Goal: Task Accomplishment & Management: Manage account settings

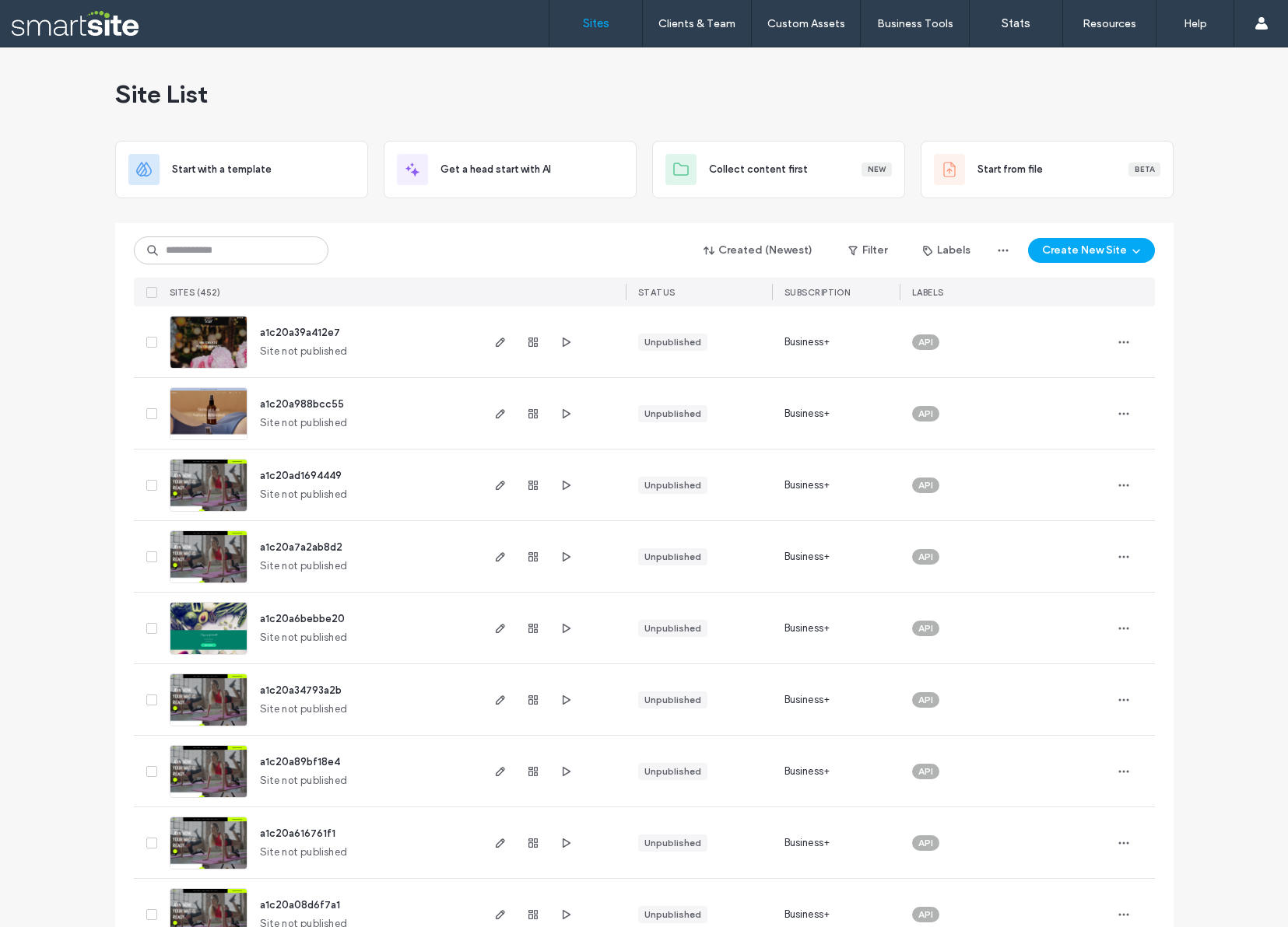
click at [394, 255] on div "Created (Newest) Filter Labels Create New Site" at bounding box center [644, 251] width 1021 height 30
click at [223, 253] on input at bounding box center [231, 251] width 195 height 28
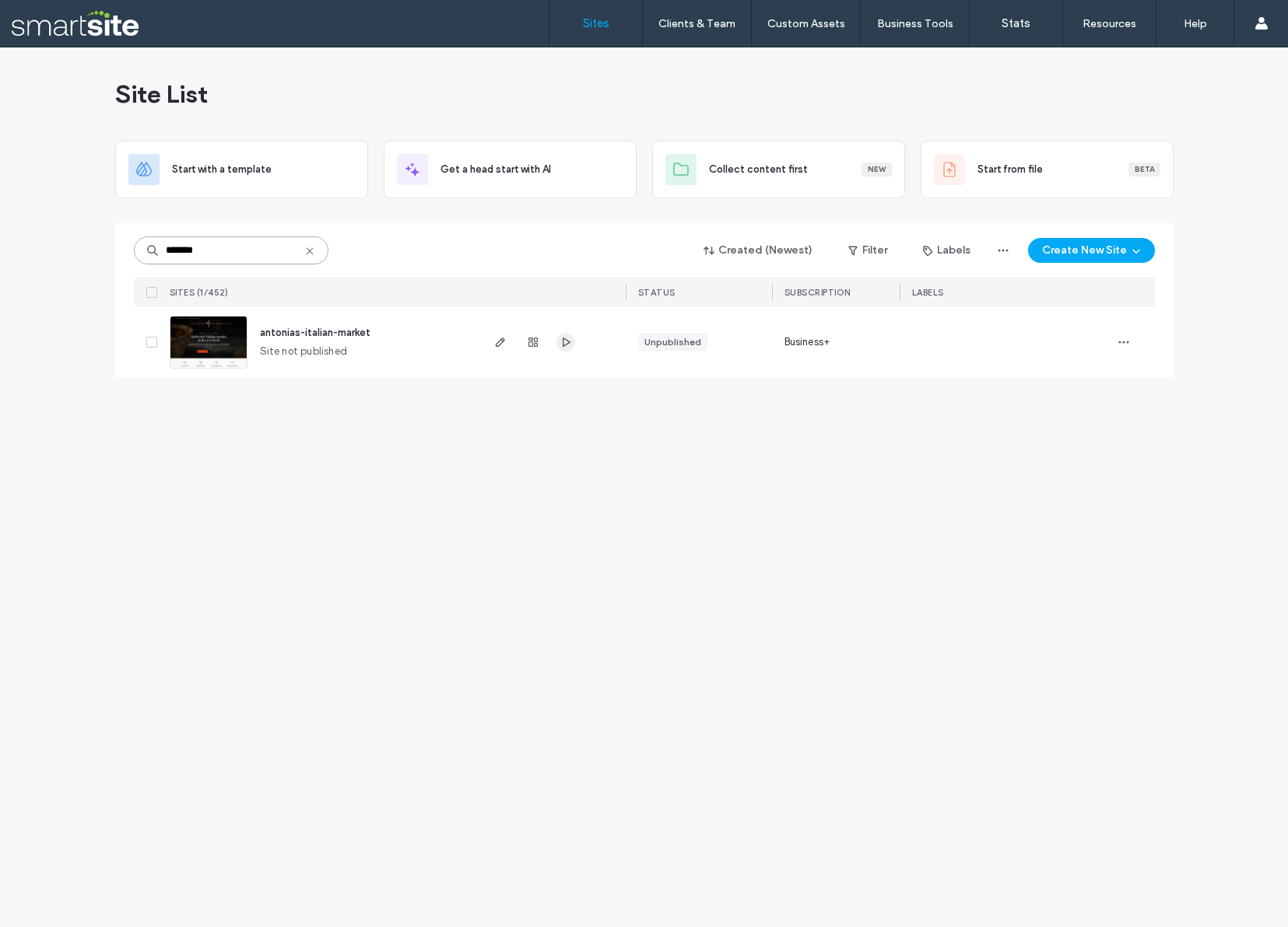
type input "*******"
click at [569, 342] on icon "button" at bounding box center [566, 342] width 12 height 12
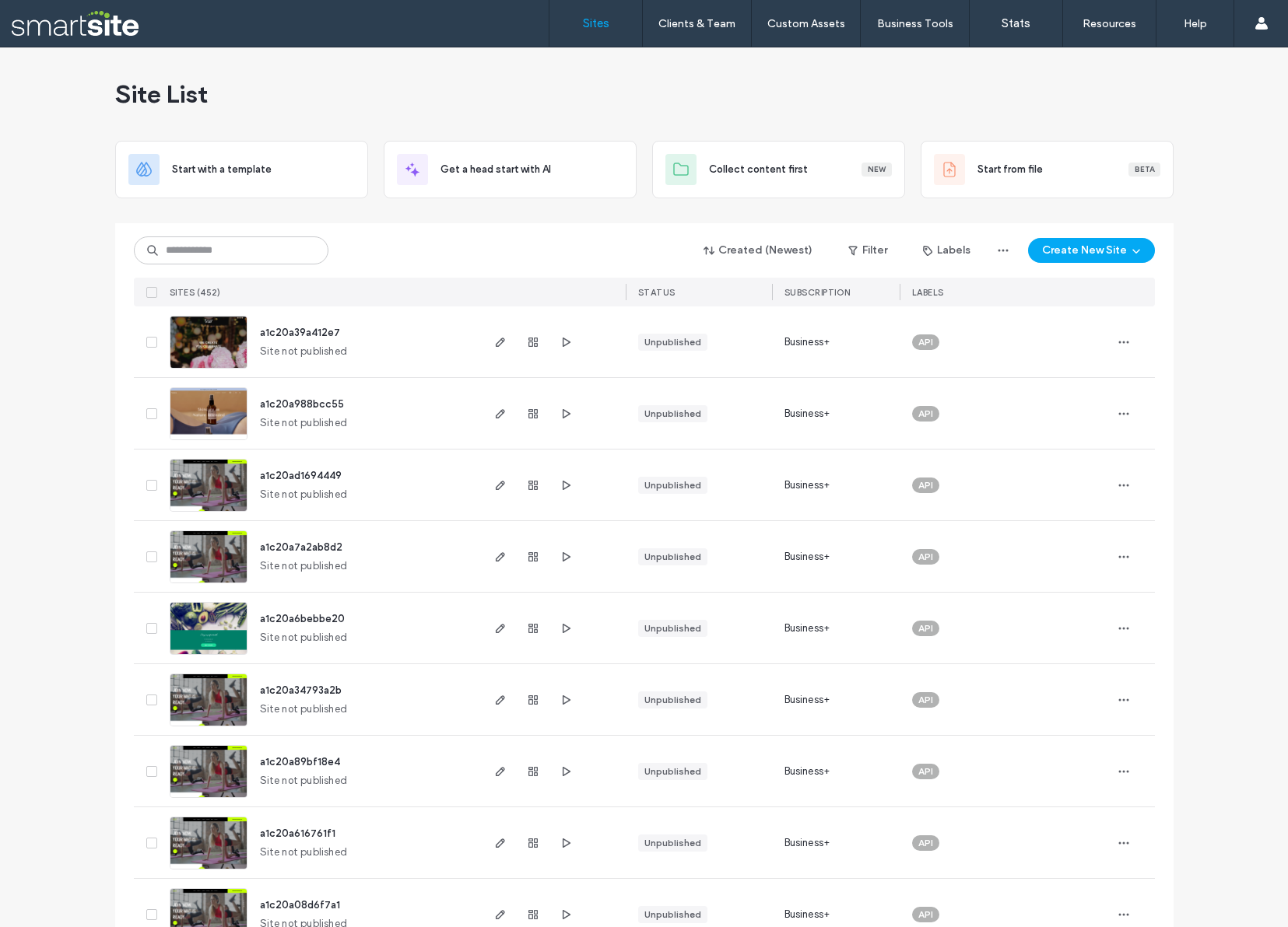
click at [403, 264] on div "Created (Newest) Filter Labels Create New Site" at bounding box center [644, 251] width 1021 height 30
click at [262, 250] on input at bounding box center [231, 251] width 195 height 28
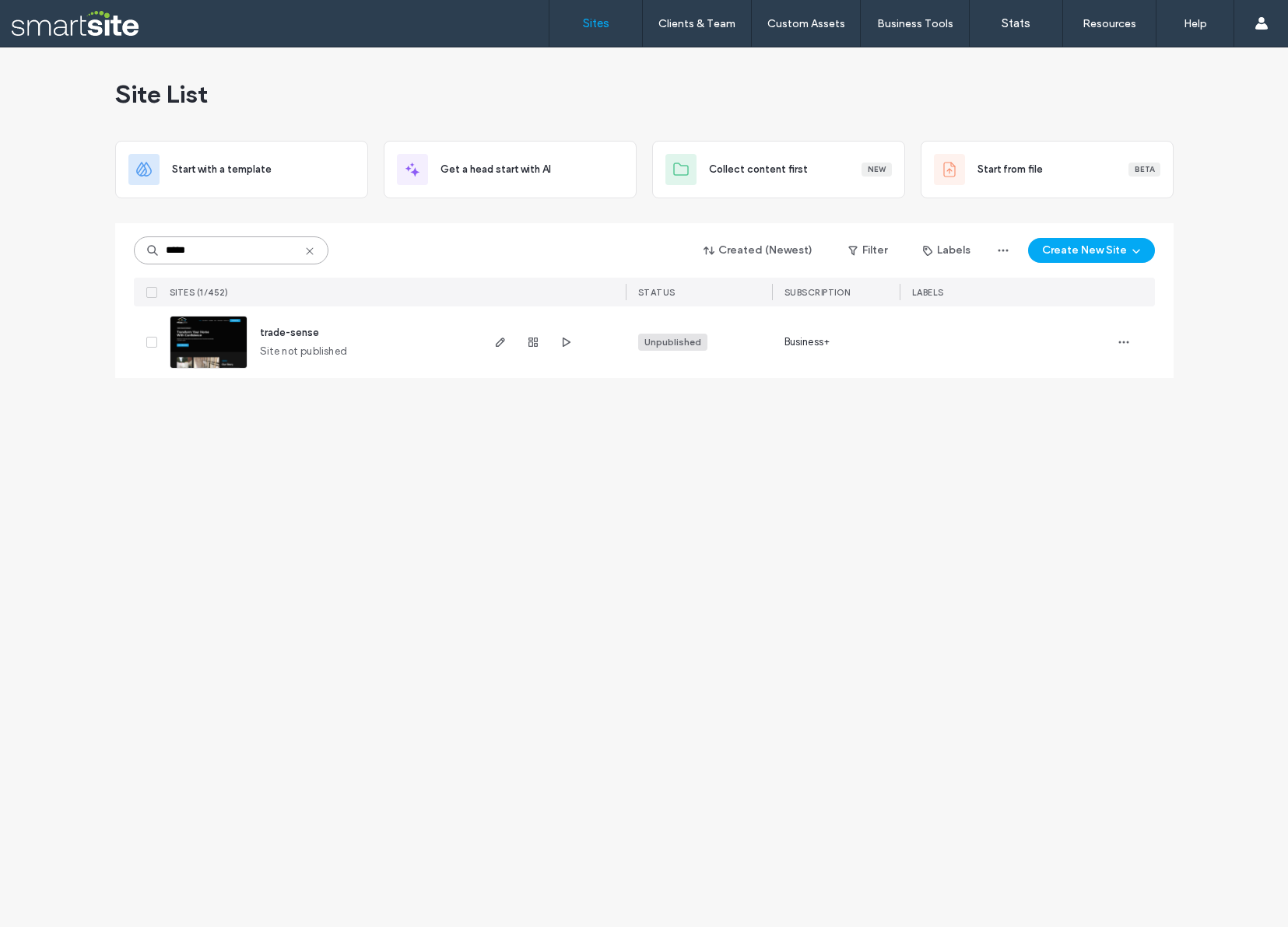
type input "*****"
click at [661, 341] on div "Unpublished" at bounding box center [672, 342] width 57 height 14
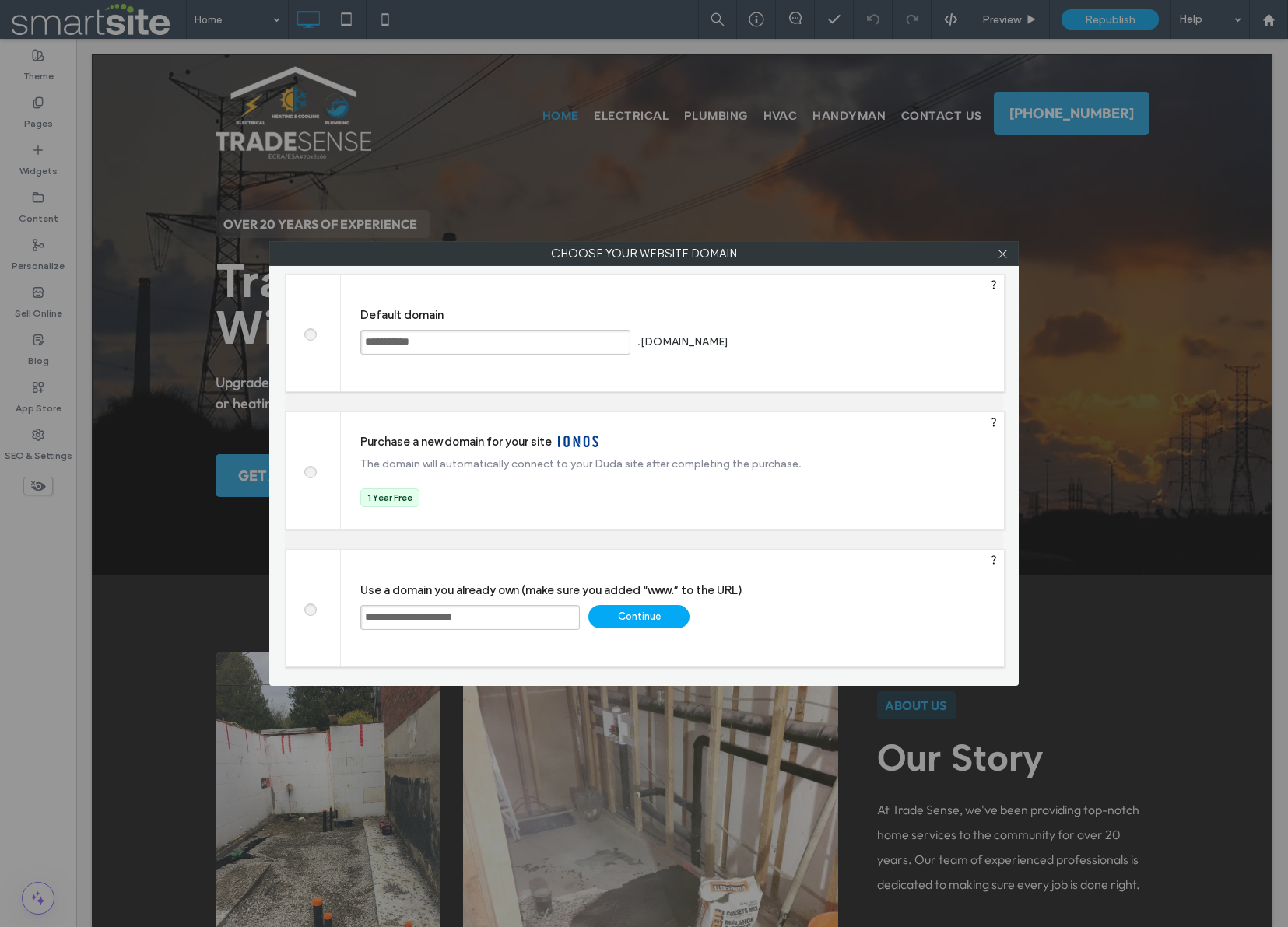
type input "**********"
click at [646, 618] on div "Continue" at bounding box center [639, 616] width 101 height 23
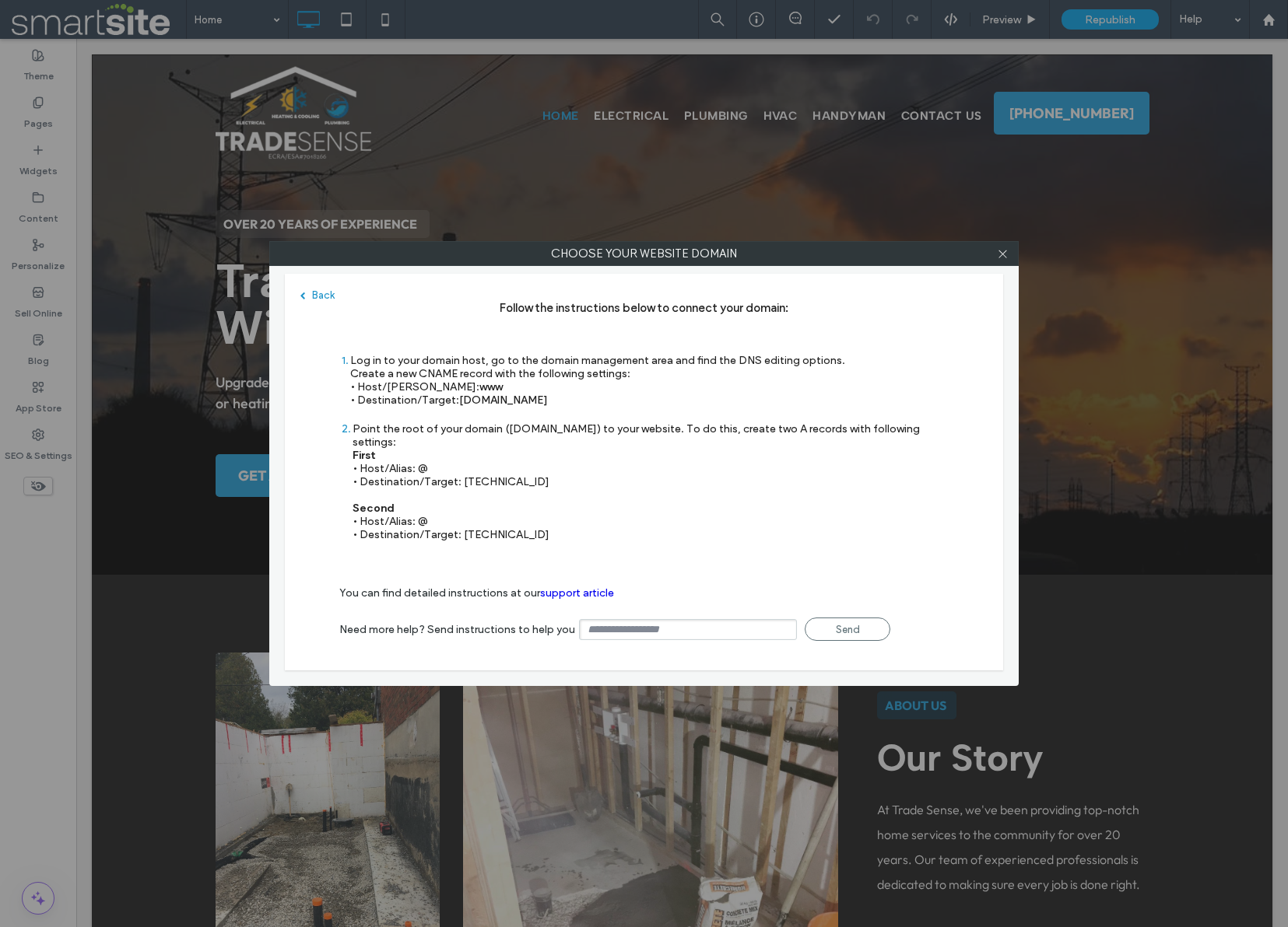
drag, startPoint x: 585, startPoint y: 401, endPoint x: 460, endPoint y: 403, distance: 125.0
click at [461, 403] on div "Log in to your domain host, go to the domain management area and find the DNS e…" at bounding box center [598, 381] width 495 height 53
copy span "s.multiscreensite.com"
drag, startPoint x: 520, startPoint y: 470, endPoint x: 462, endPoint y: 470, distance: 58.0
click at [462, 470] on div "Point the root of your domain (domain.com) to your website. To do this, create …" at bounding box center [650, 482] width 596 height 119
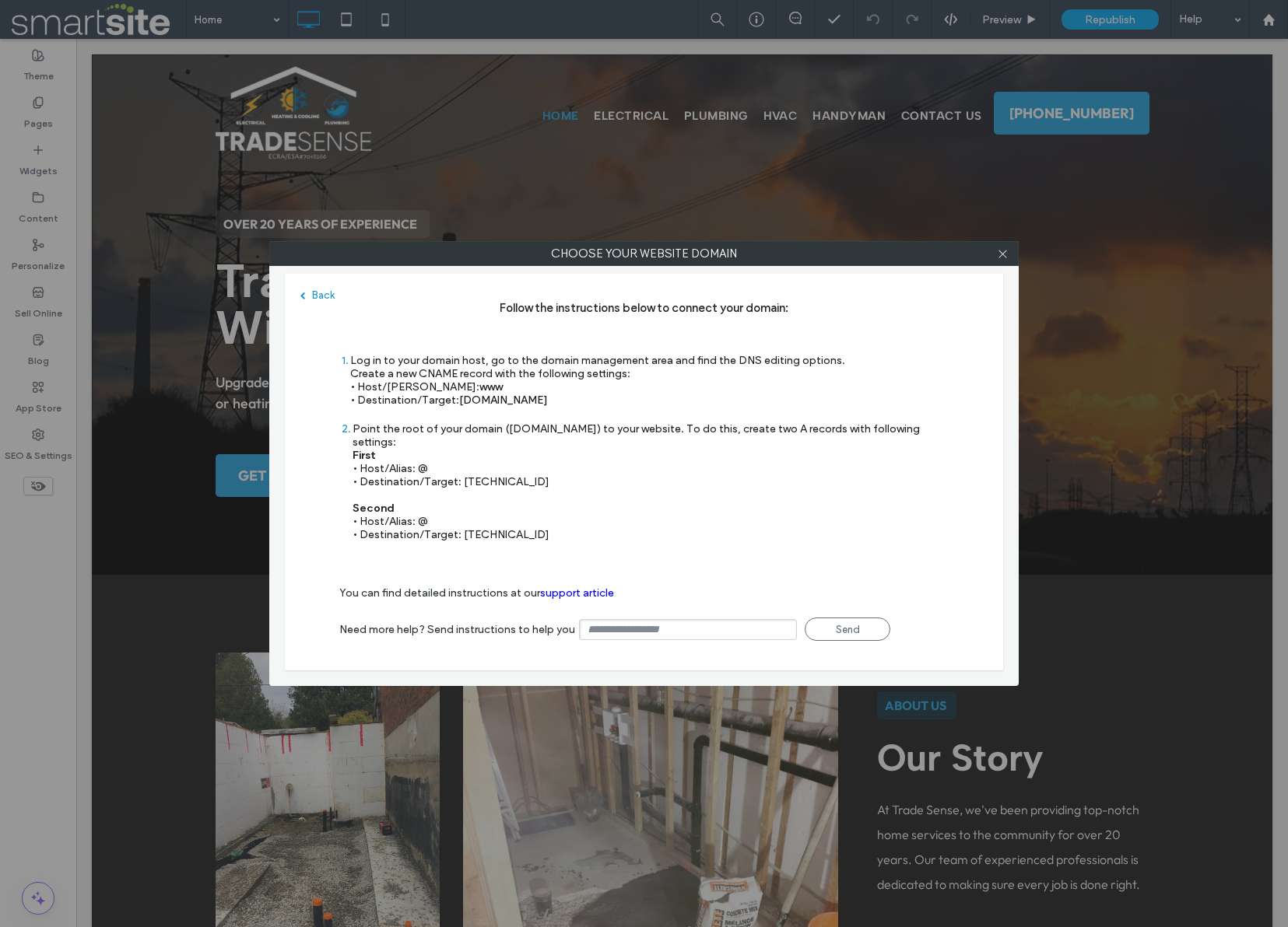
copy div "35.172.94.1"
drag, startPoint x: 537, startPoint y: 518, endPoint x: 460, endPoint y: 524, distance: 77.2
click at [460, 524] on div "Point the root of your domain (domain.com) to your website. To do this, create …" at bounding box center [650, 482] width 596 height 119
copy div "100.24.208.97"
click at [1000, 253] on icon at bounding box center [1002, 254] width 12 height 12
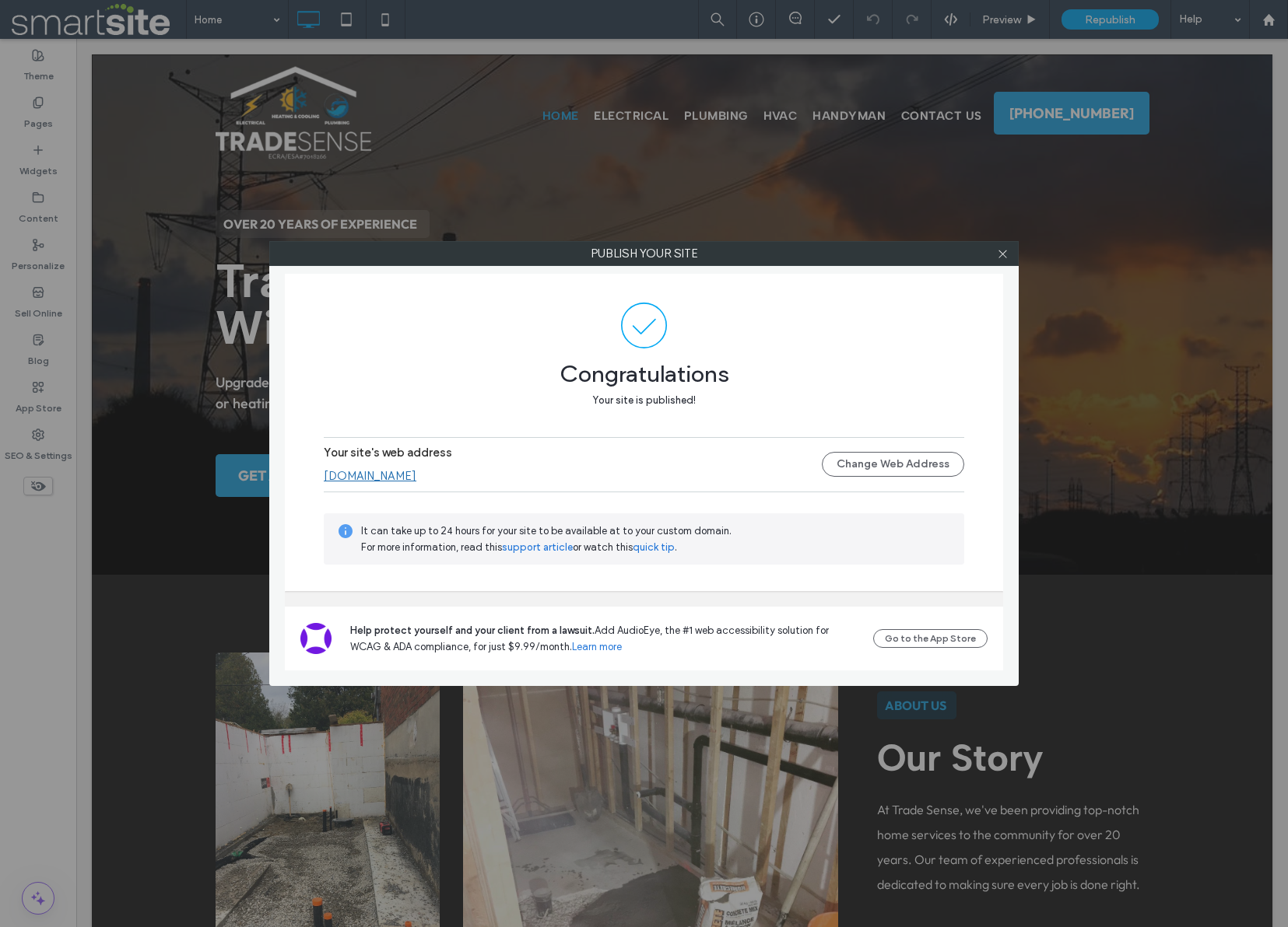
click at [417, 479] on link "www.tradesensehome.com" at bounding box center [370, 476] width 93 height 14
click at [1005, 251] on icon at bounding box center [1002, 254] width 12 height 12
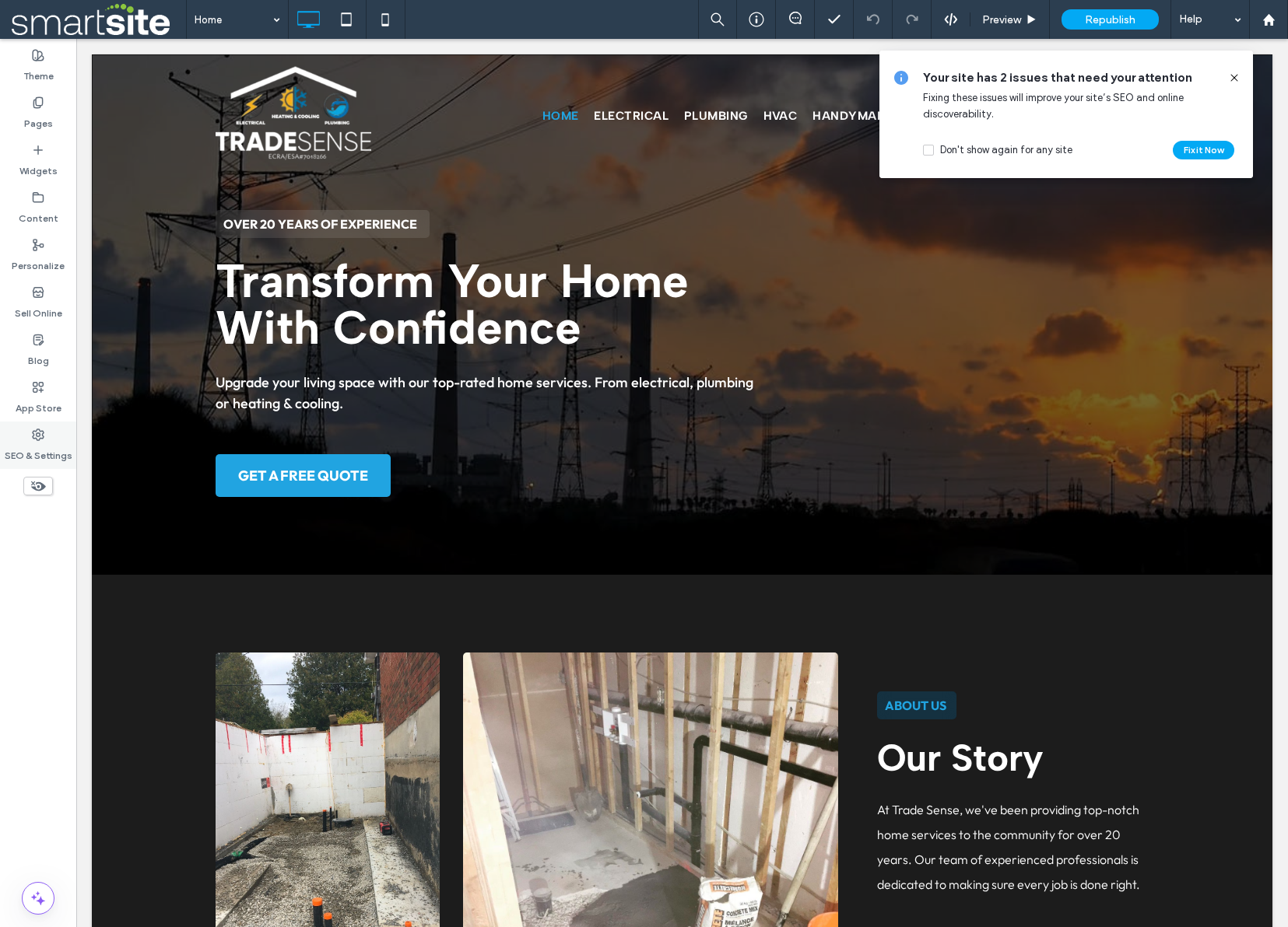
click at [26, 451] on label "SEO & Settings" at bounding box center [38, 452] width 68 height 22
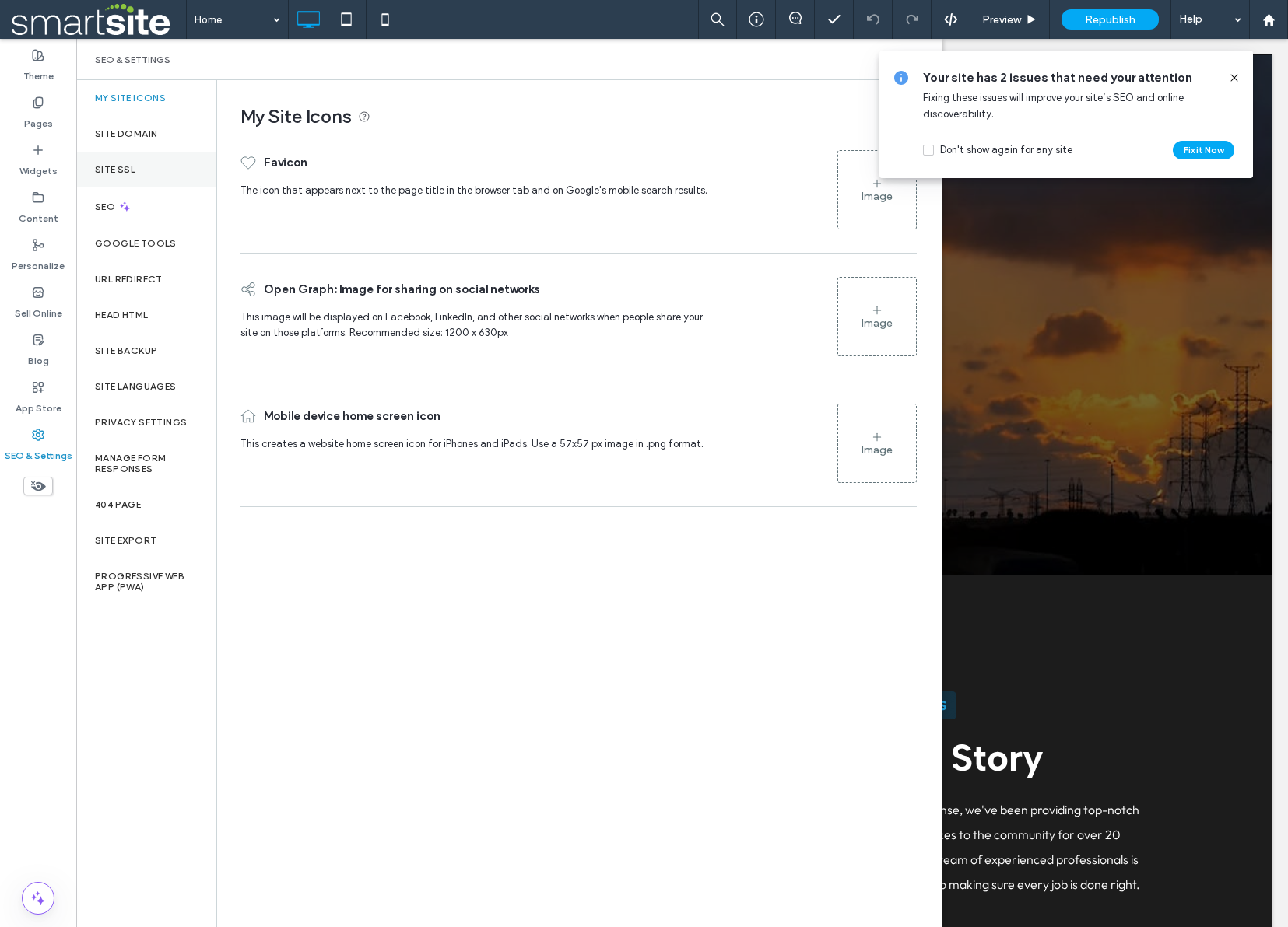
click at [127, 170] on label "Site SSL" at bounding box center [115, 170] width 40 height 11
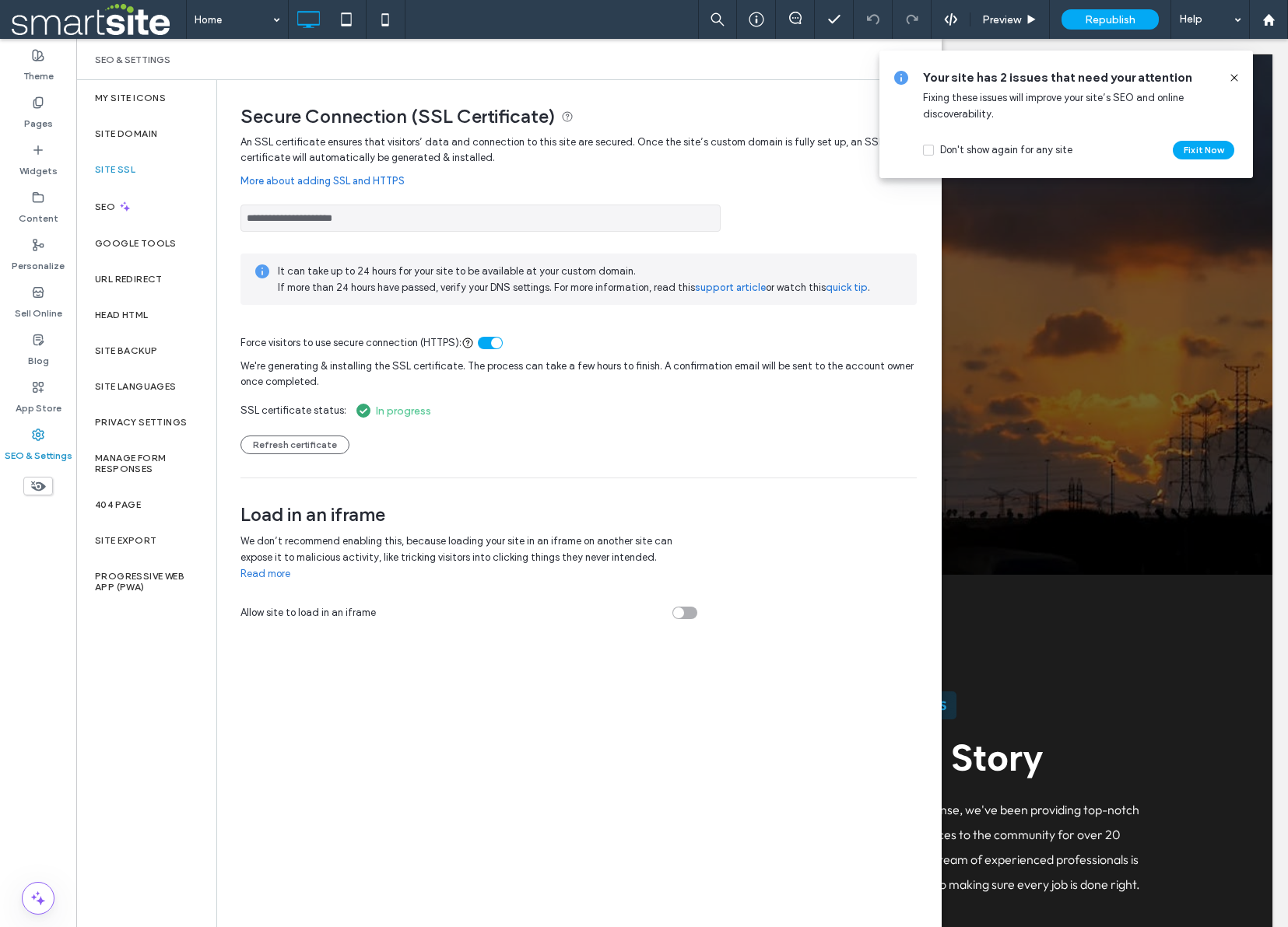
click at [1235, 75] on icon at bounding box center [1234, 78] width 12 height 12
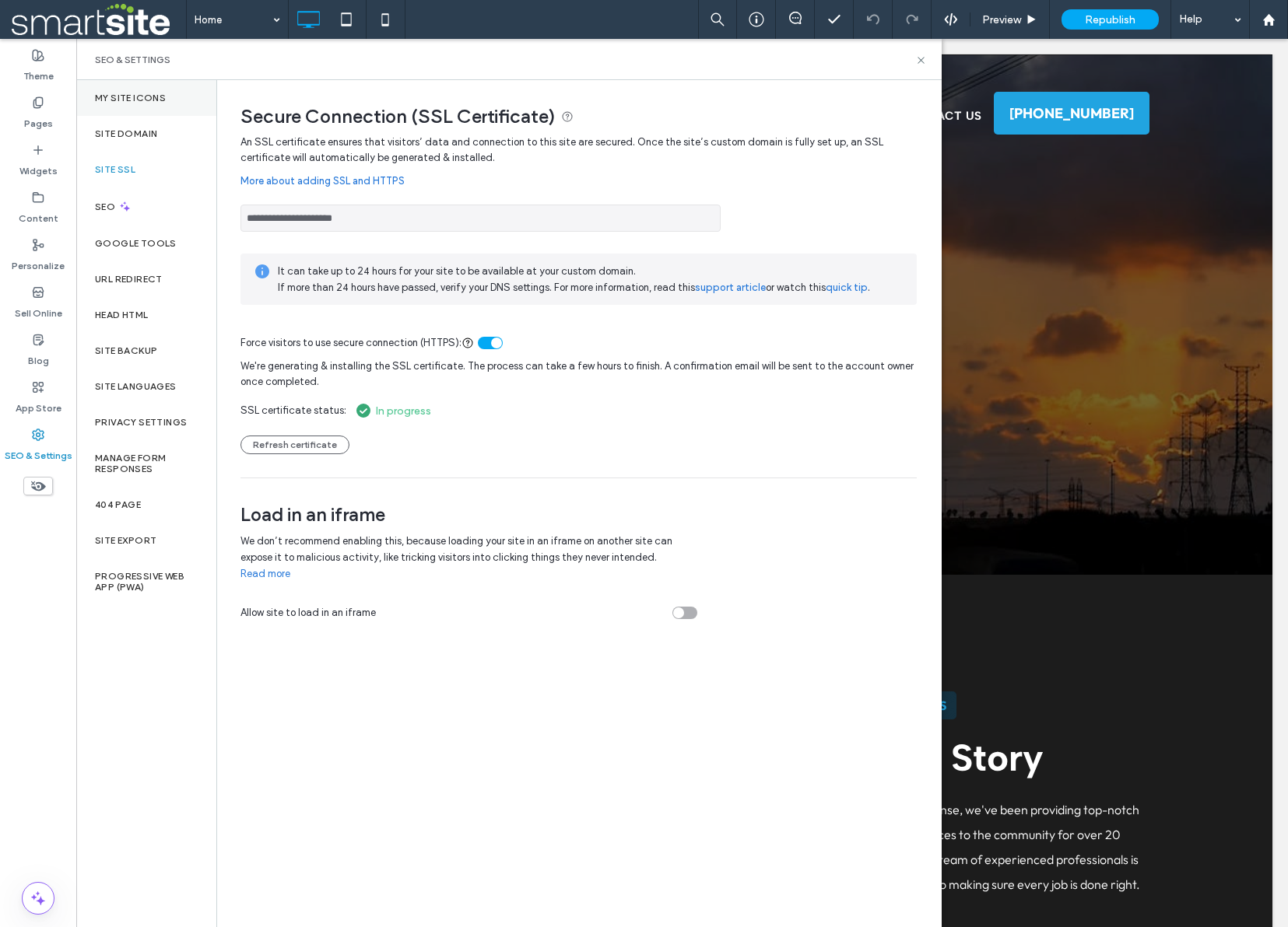
click at [139, 97] on label "My Site Icons" at bounding box center [130, 98] width 71 height 11
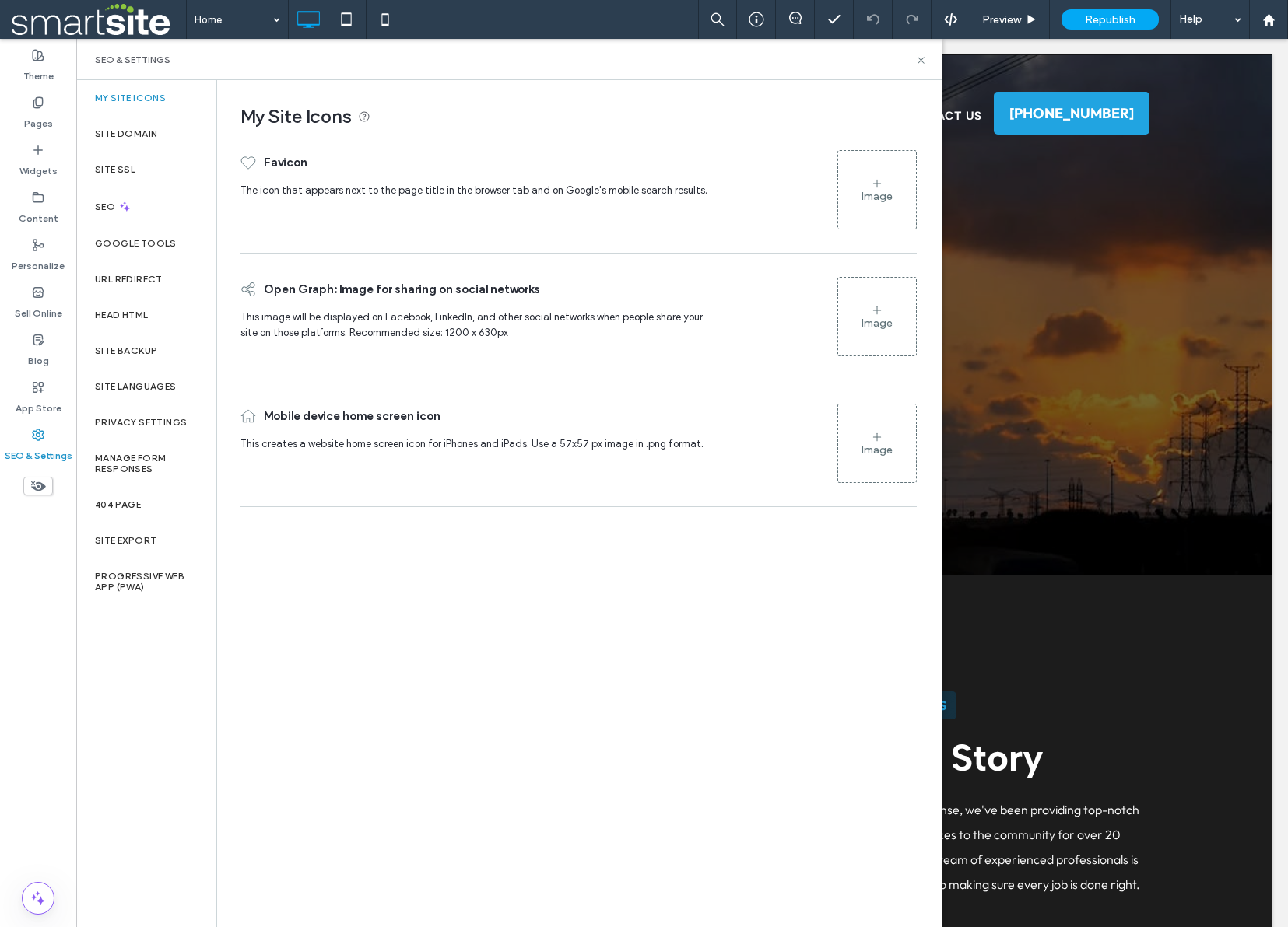
click at [878, 175] on div "Image" at bounding box center [877, 190] width 78 height 75
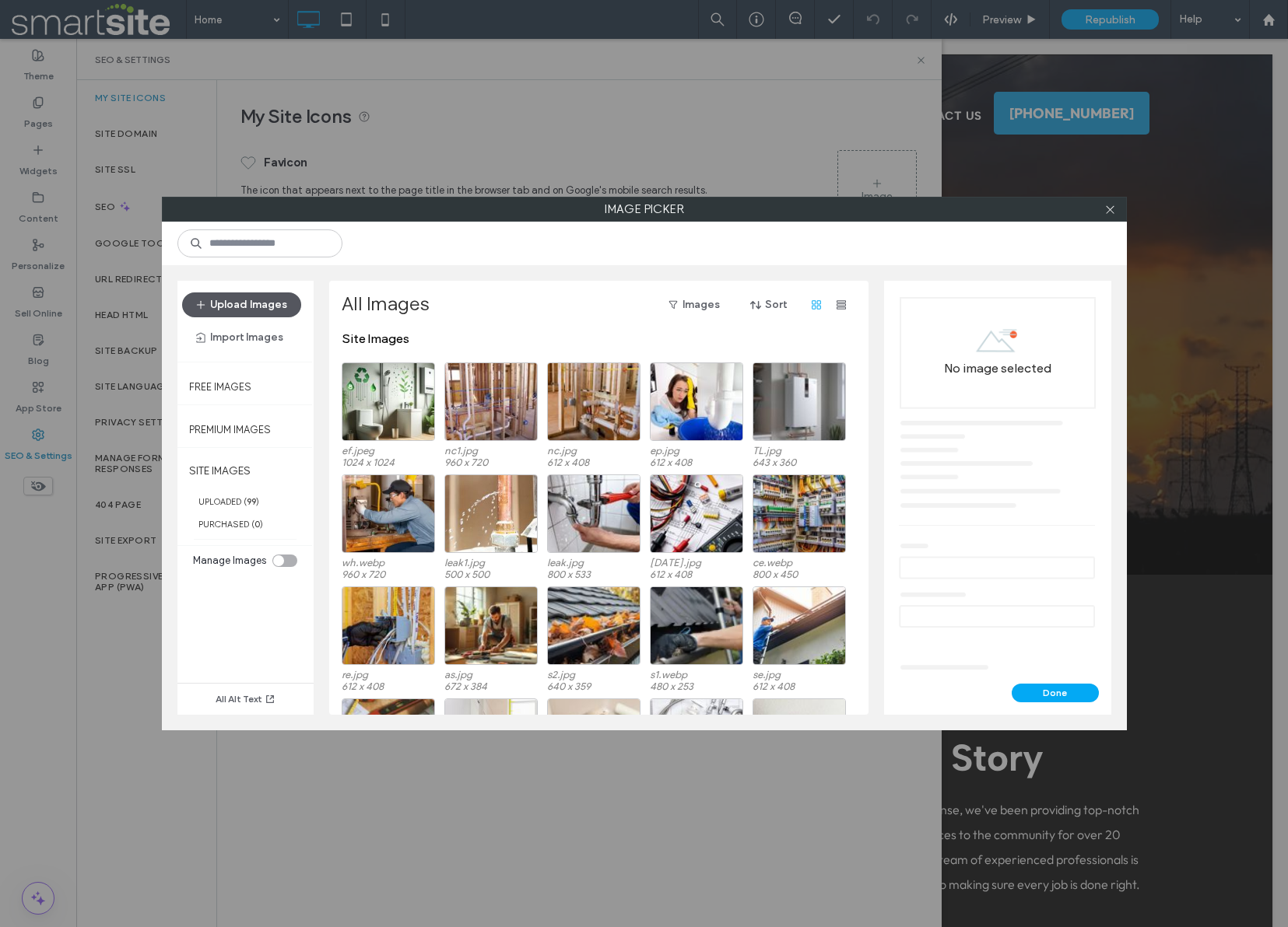
click at [262, 308] on button "Upload Images" at bounding box center [241, 305] width 119 height 25
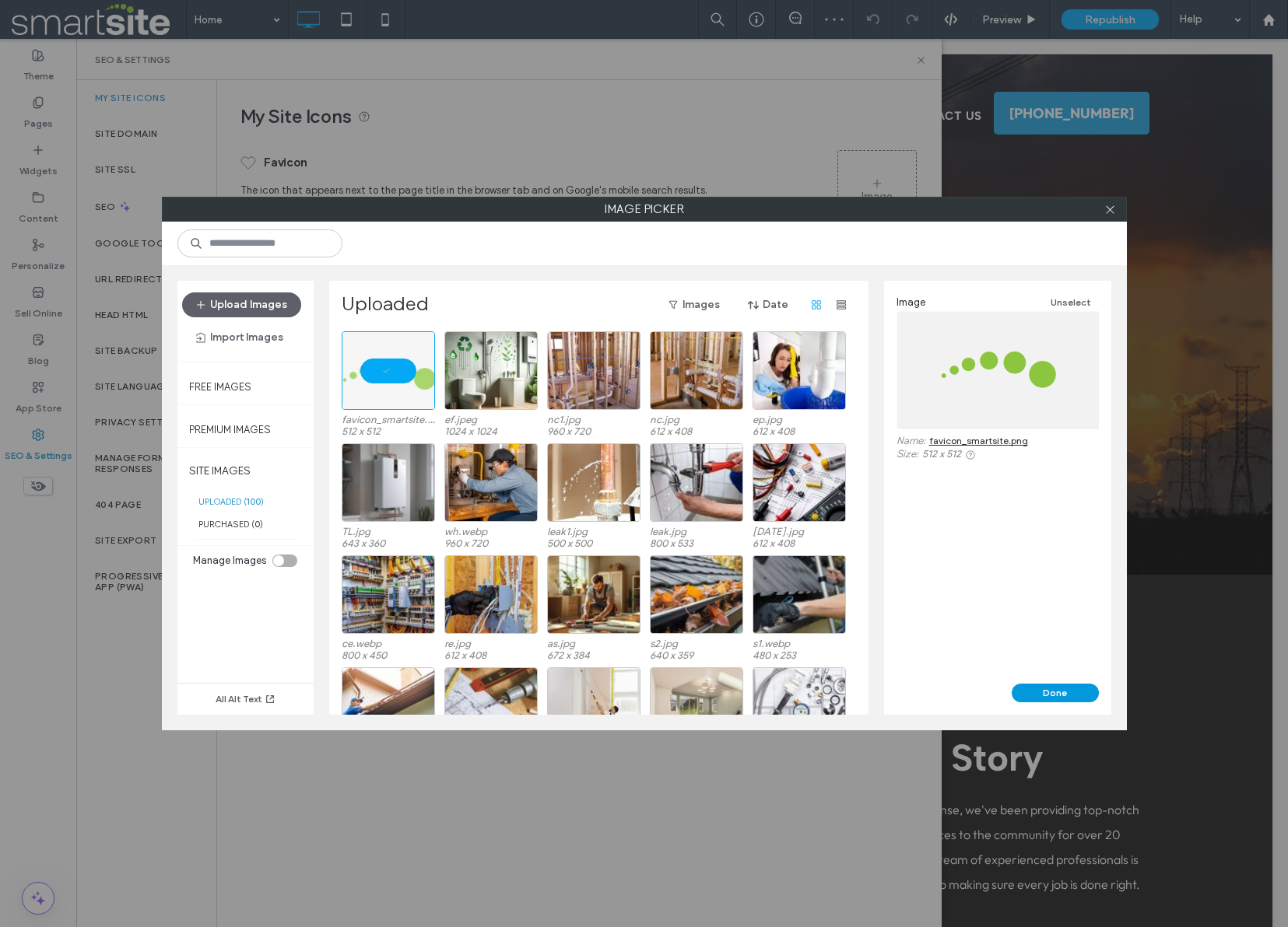
click at [1064, 696] on button "Done" at bounding box center [1055, 693] width 87 height 19
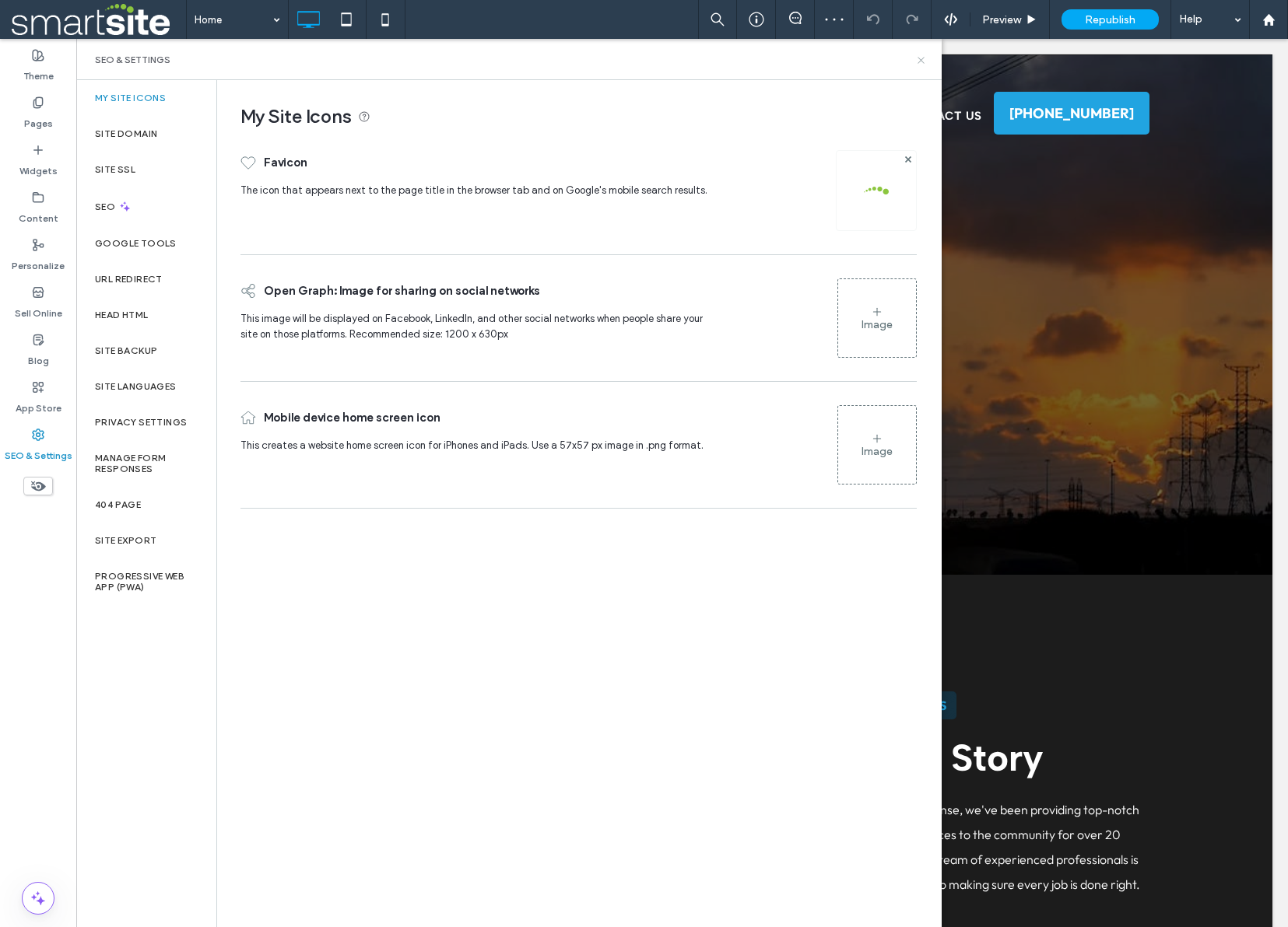
drag, startPoint x: 919, startPoint y: 61, endPoint x: 938, endPoint y: 0, distance: 63.9
click at [919, 61] on icon at bounding box center [920, 60] width 12 height 12
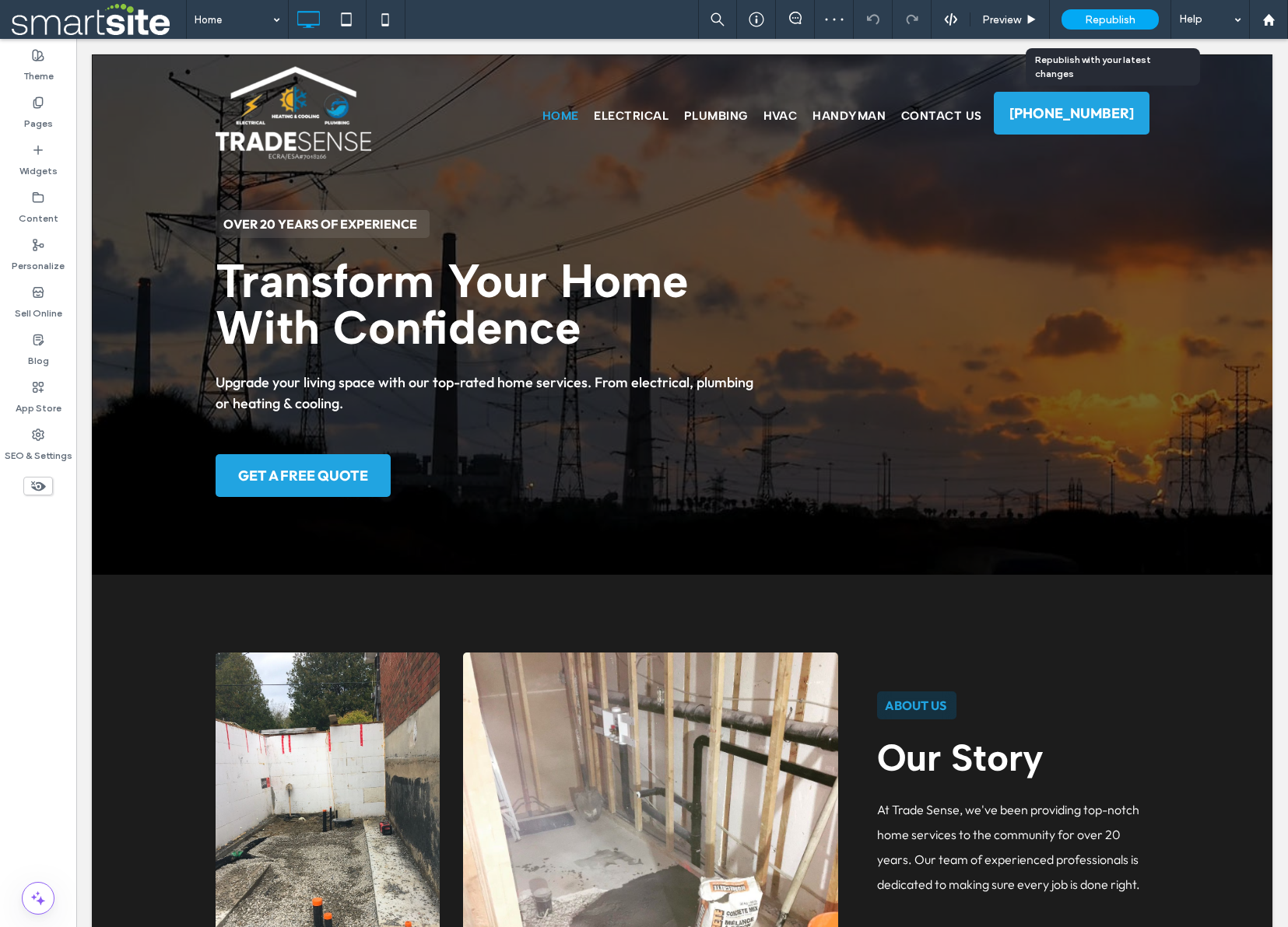
click at [1130, 22] on span "Republish" at bounding box center [1110, 19] width 51 height 13
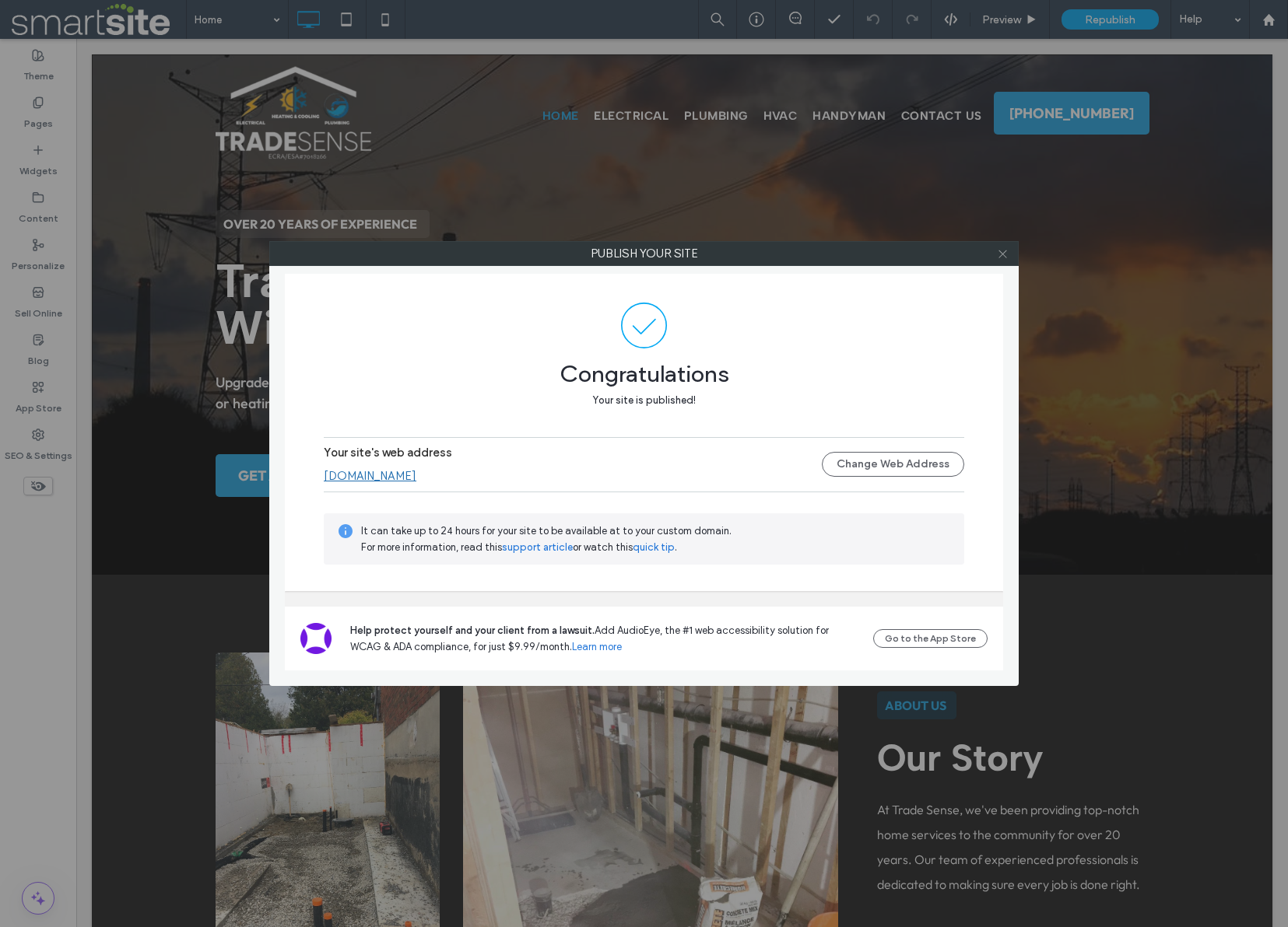
drag, startPoint x: 1005, startPoint y: 251, endPoint x: 1047, endPoint y: 433, distance: 186.8
click at [1005, 251] on use at bounding box center [1002, 254] width 8 height 8
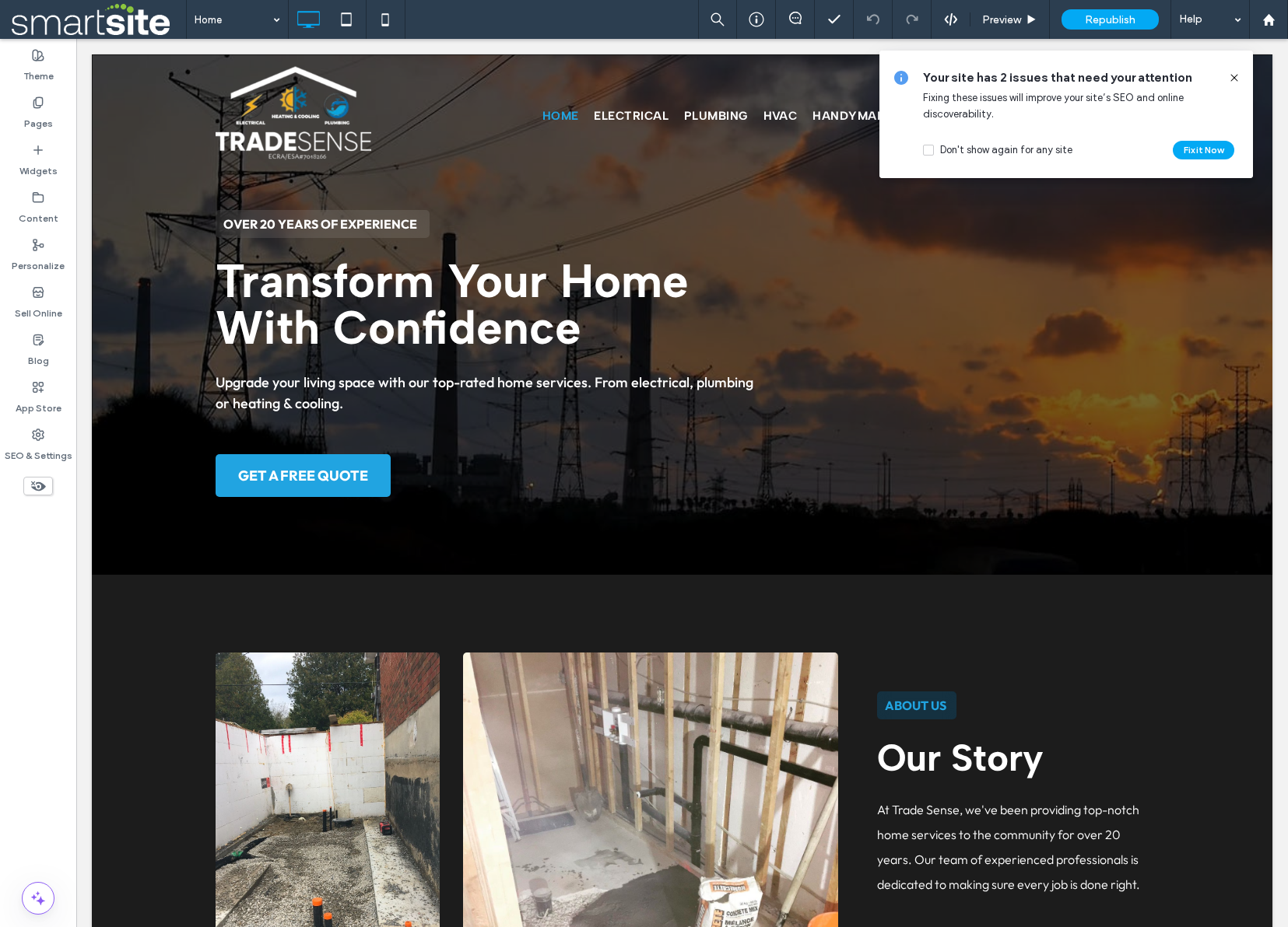
click at [1236, 74] on icon at bounding box center [1234, 78] width 12 height 12
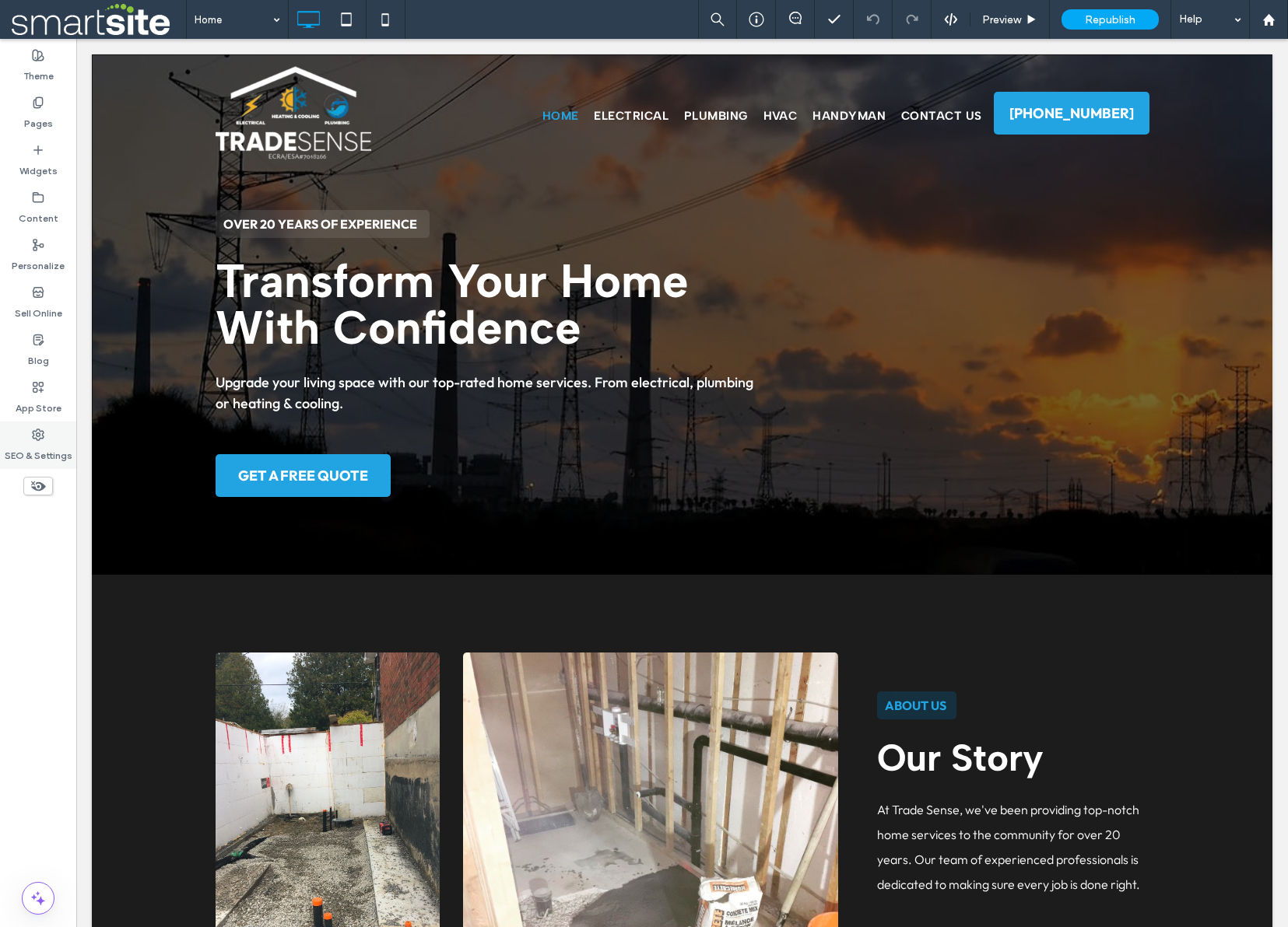
click at [24, 438] on div "SEO & Settings" at bounding box center [38, 445] width 76 height 47
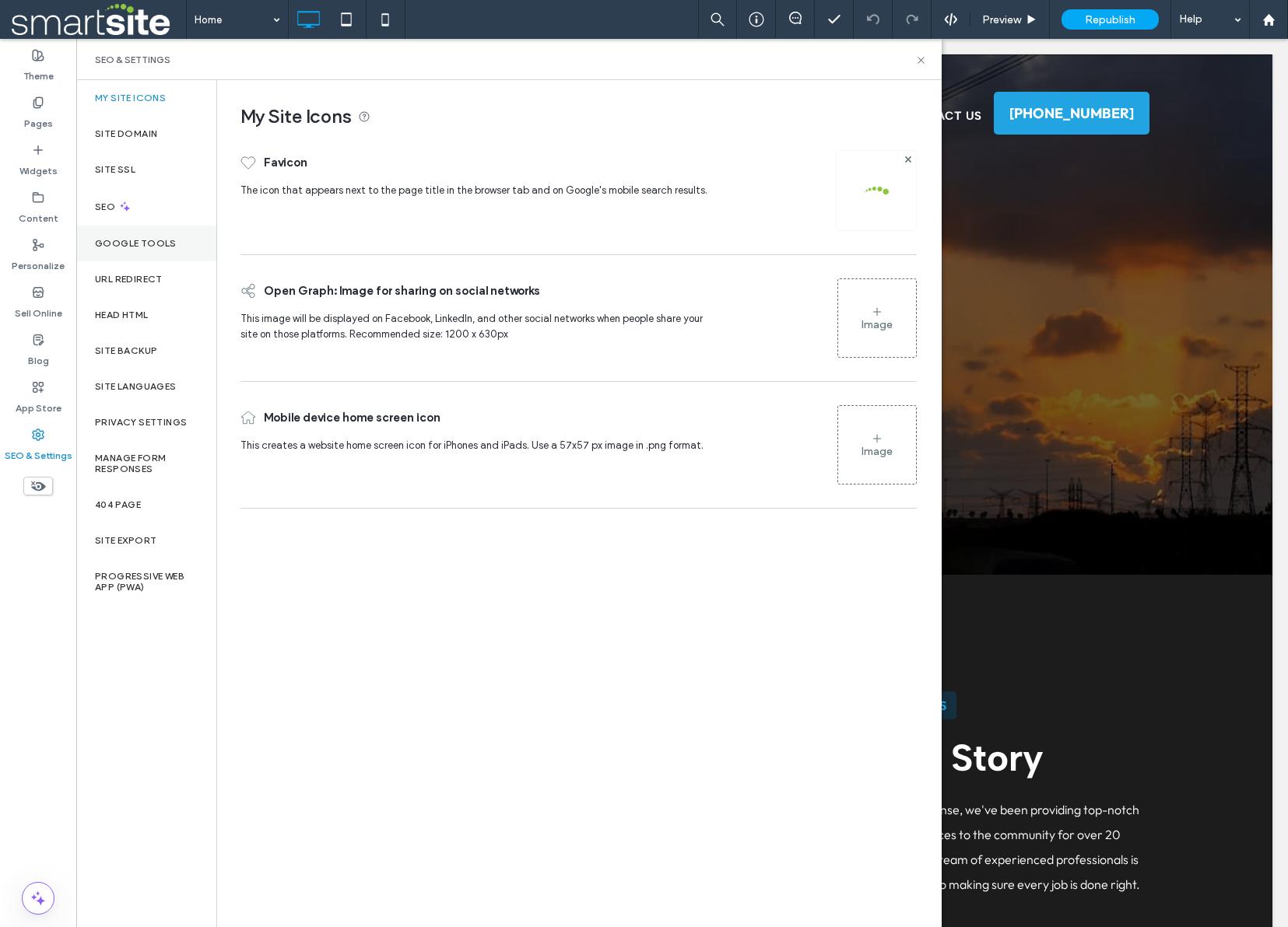
click at [109, 238] on label "Google Tools" at bounding box center [135, 244] width 82 height 11
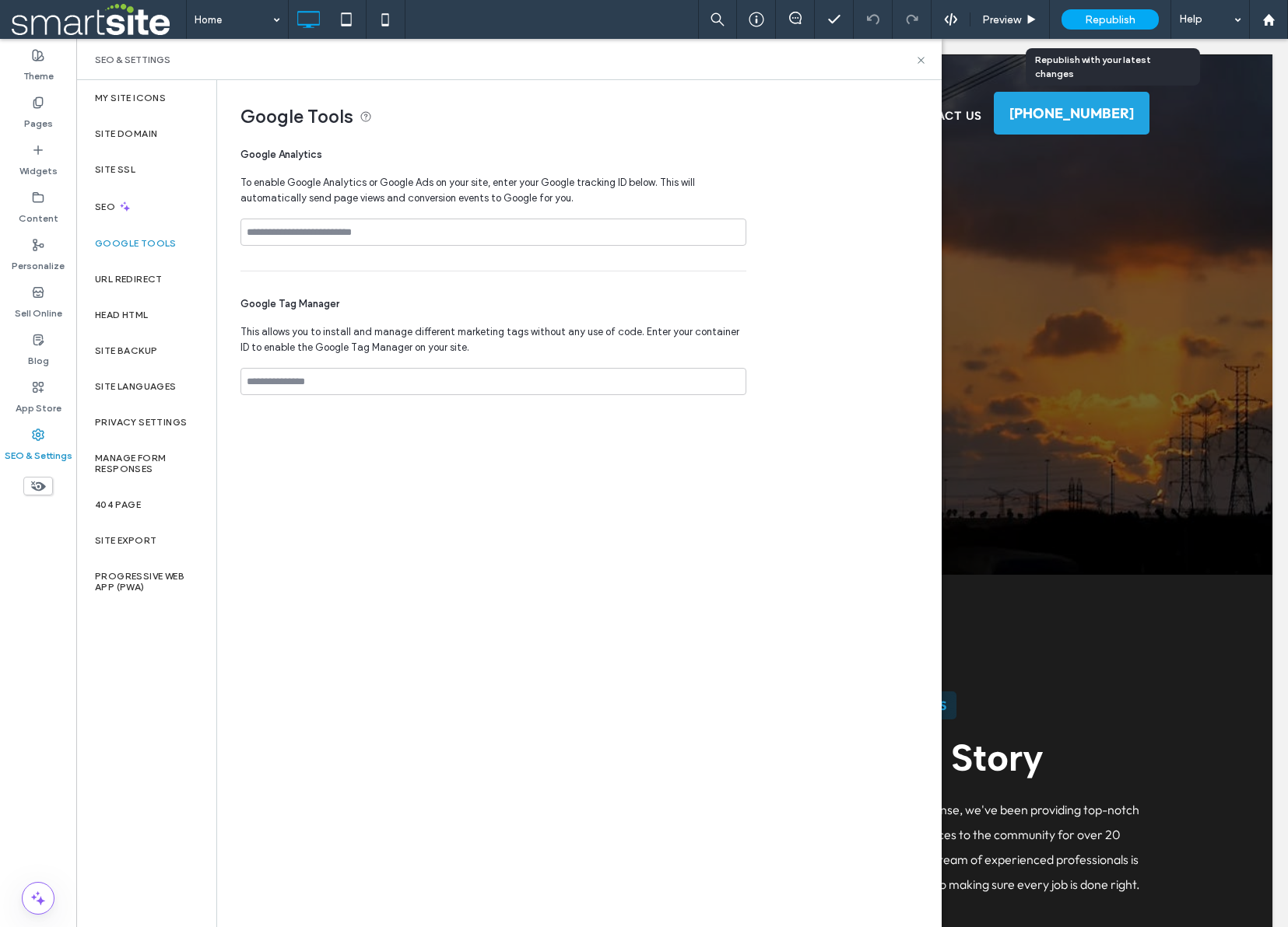
click at [1112, 20] on span "Republish" at bounding box center [1110, 19] width 51 height 13
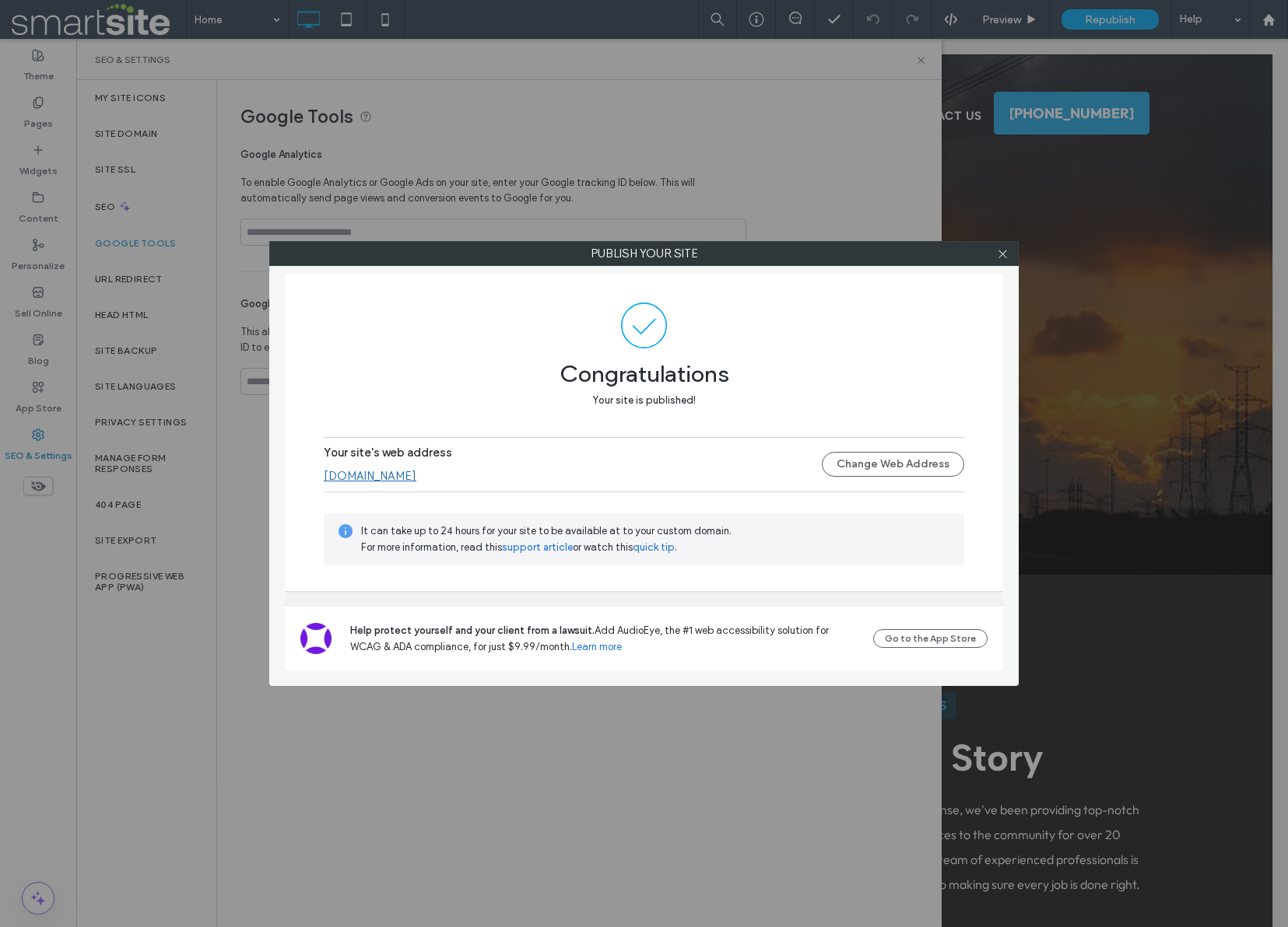
click at [402, 476] on link "www.tradesensehome.com" at bounding box center [370, 476] width 93 height 14
click at [1006, 254] on icon at bounding box center [1002, 254] width 12 height 12
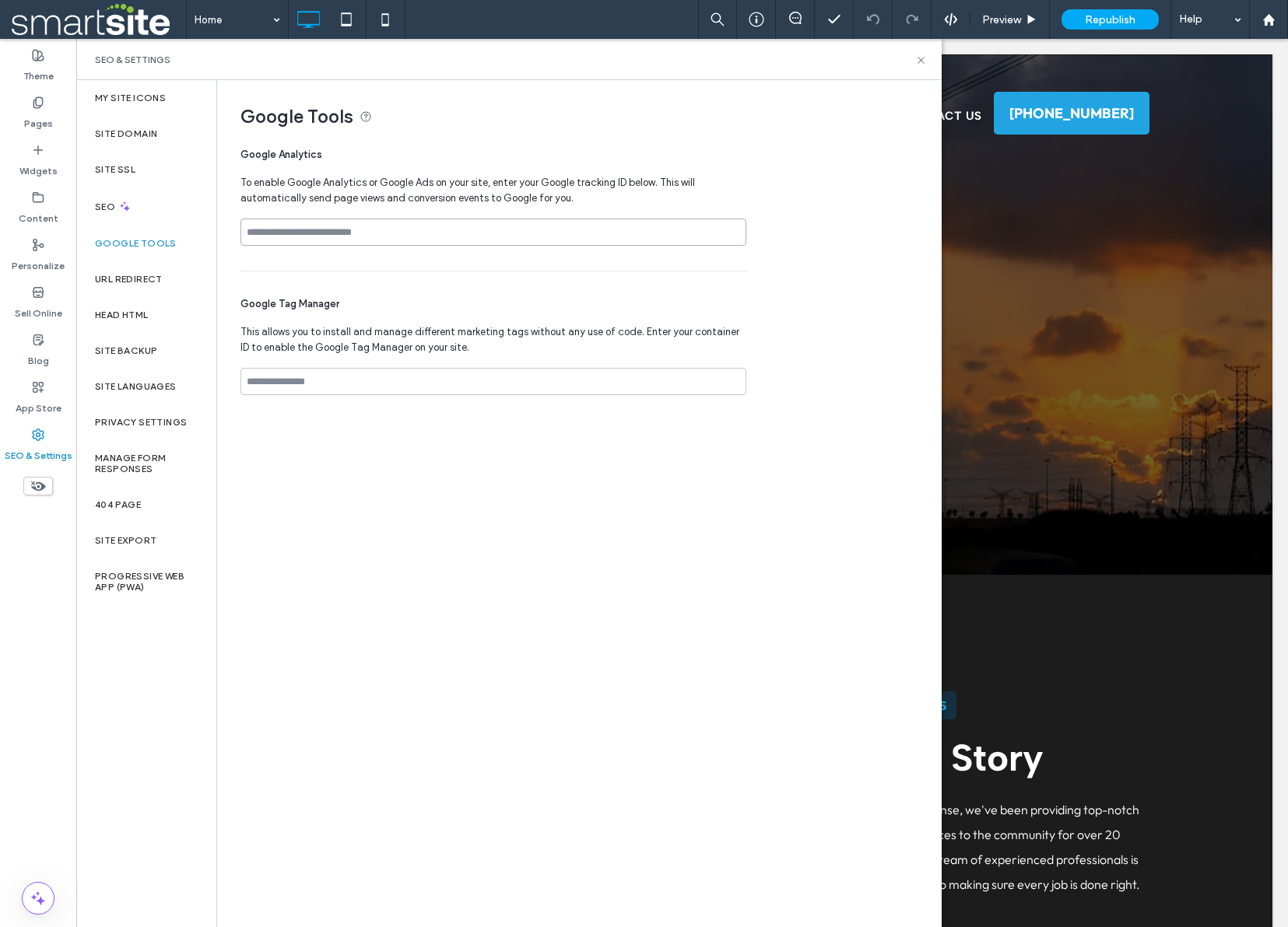
click at [353, 230] on input at bounding box center [494, 232] width 506 height 27
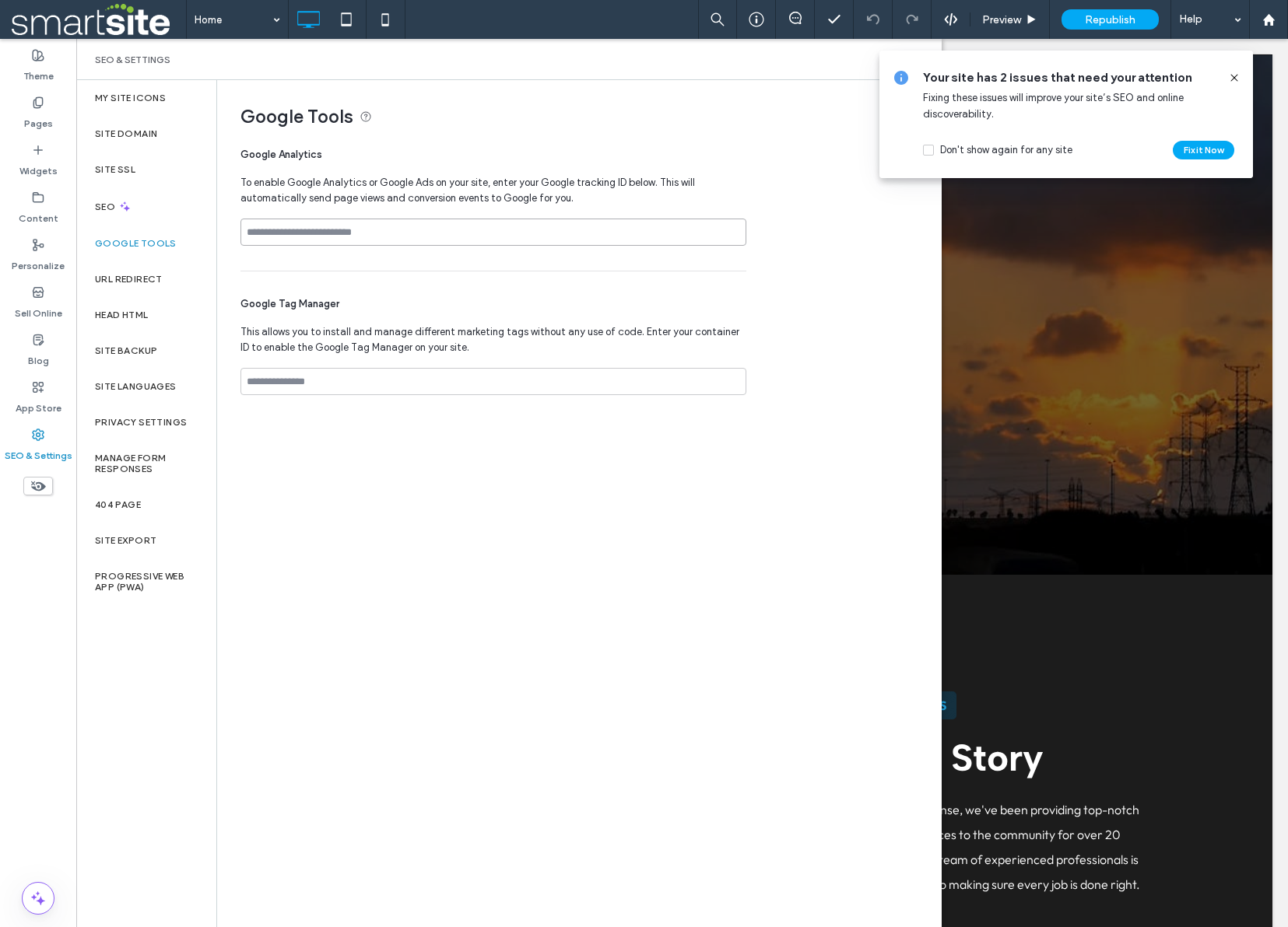
paste input "**********"
type input "**********"
click at [1234, 75] on icon at bounding box center [1234, 78] width 12 height 12
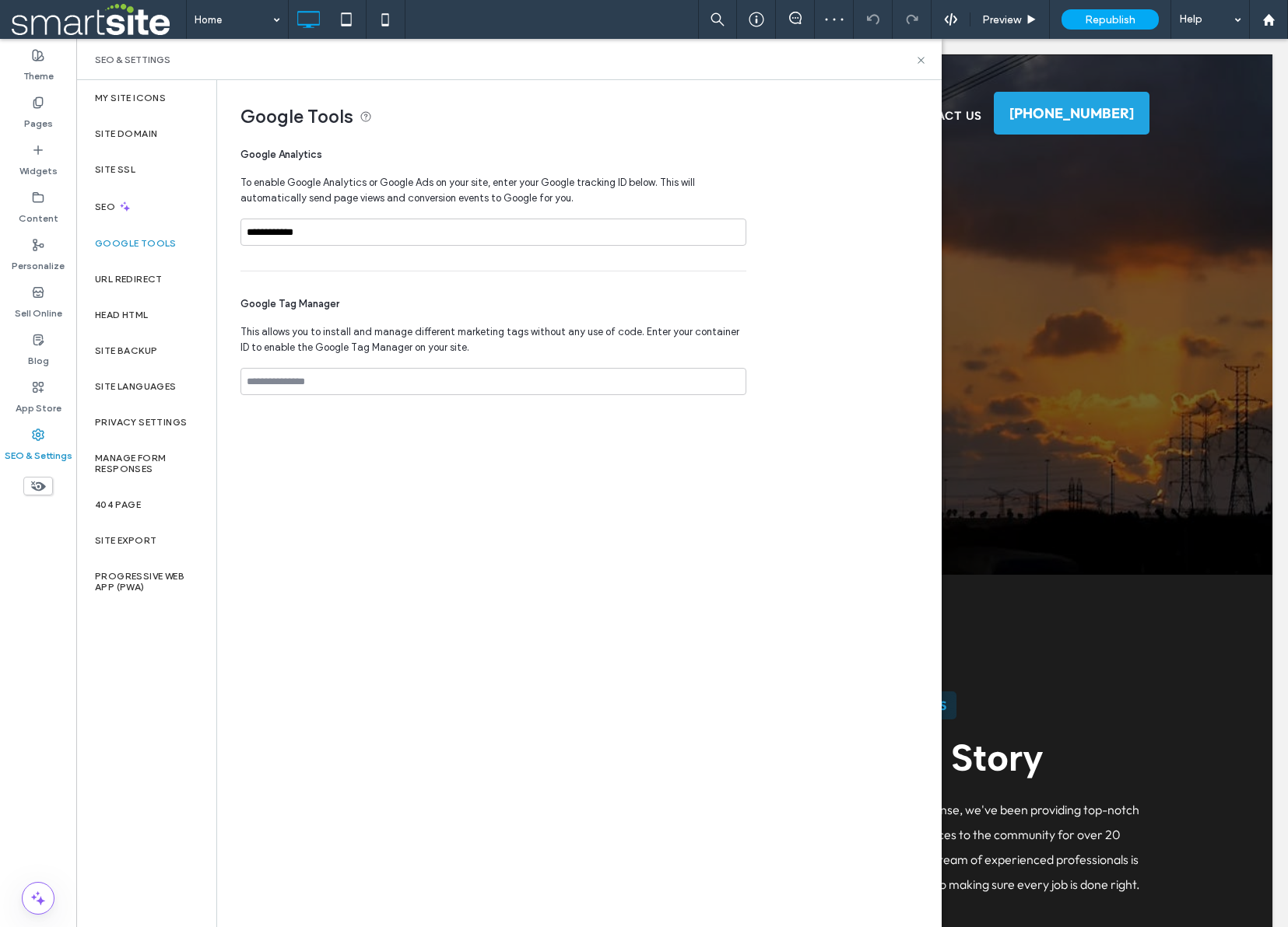
click at [849, 252] on div "**********" at bounding box center [572, 250] width 711 height 340
click at [921, 57] on icon at bounding box center [920, 60] width 12 height 12
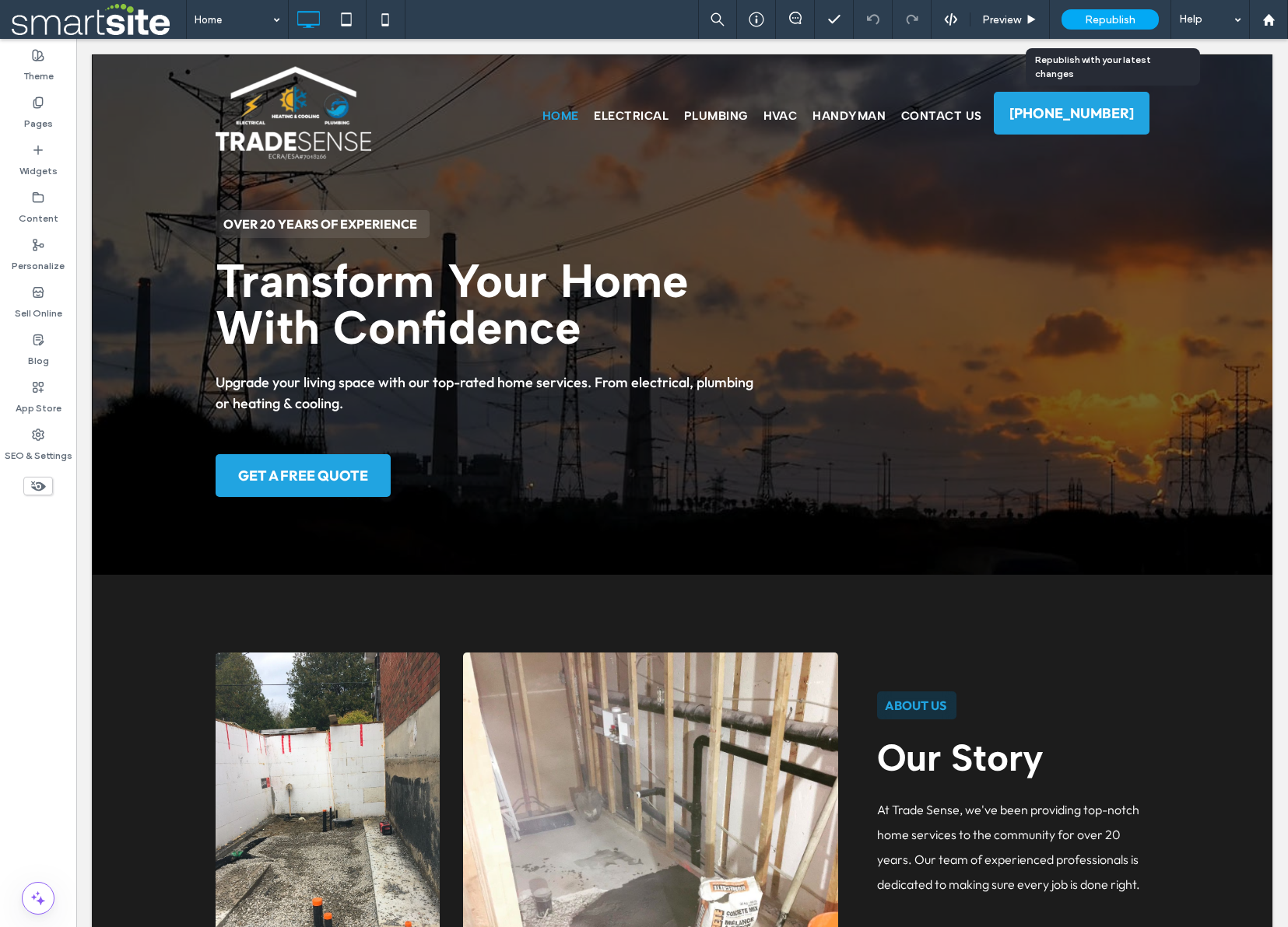
click at [1100, 25] on span "Republish" at bounding box center [1110, 19] width 51 height 13
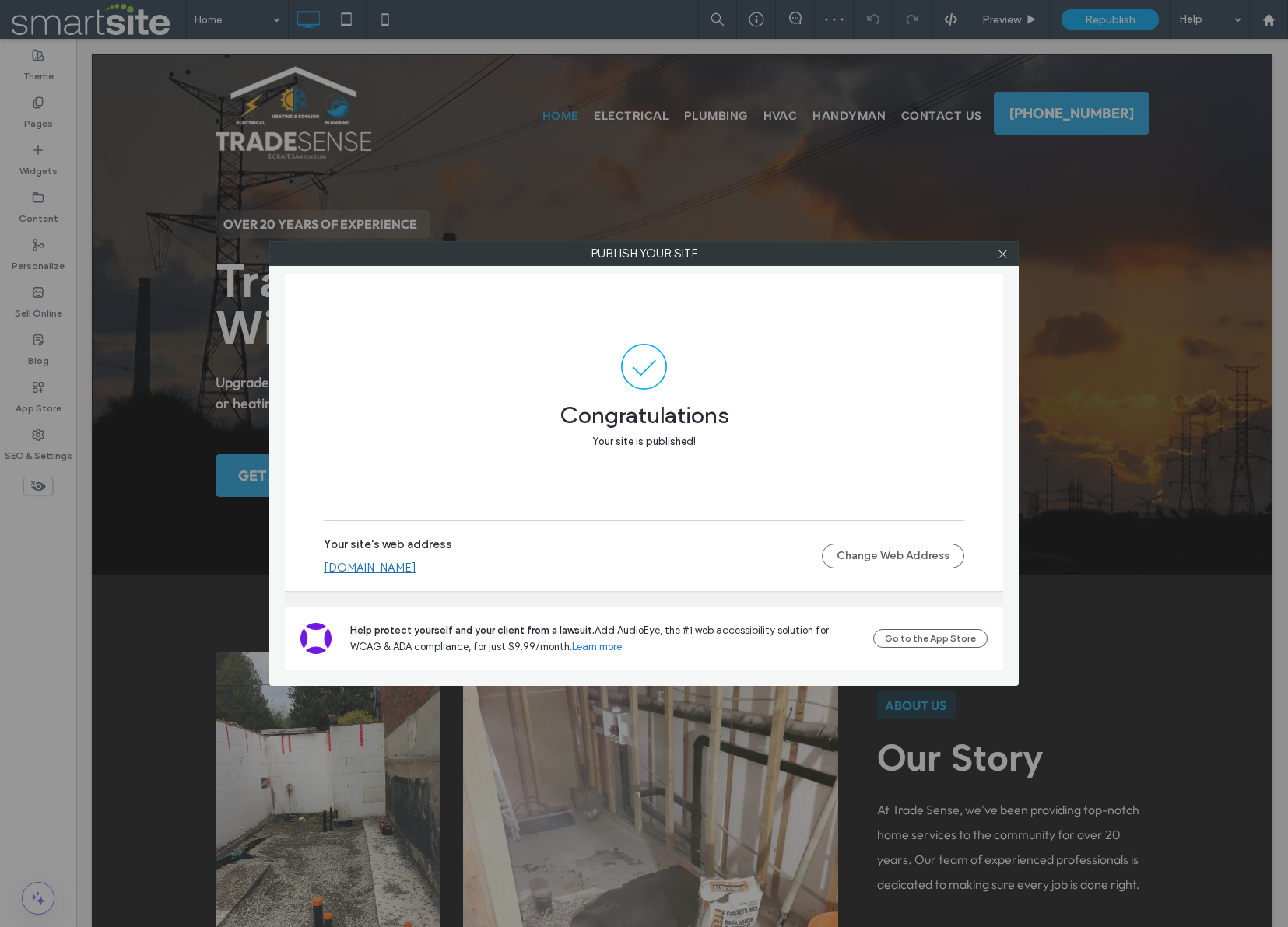
click at [417, 568] on link "www.tradesensehome.com" at bounding box center [370, 568] width 93 height 14
click at [1005, 258] on icon at bounding box center [1002, 254] width 12 height 12
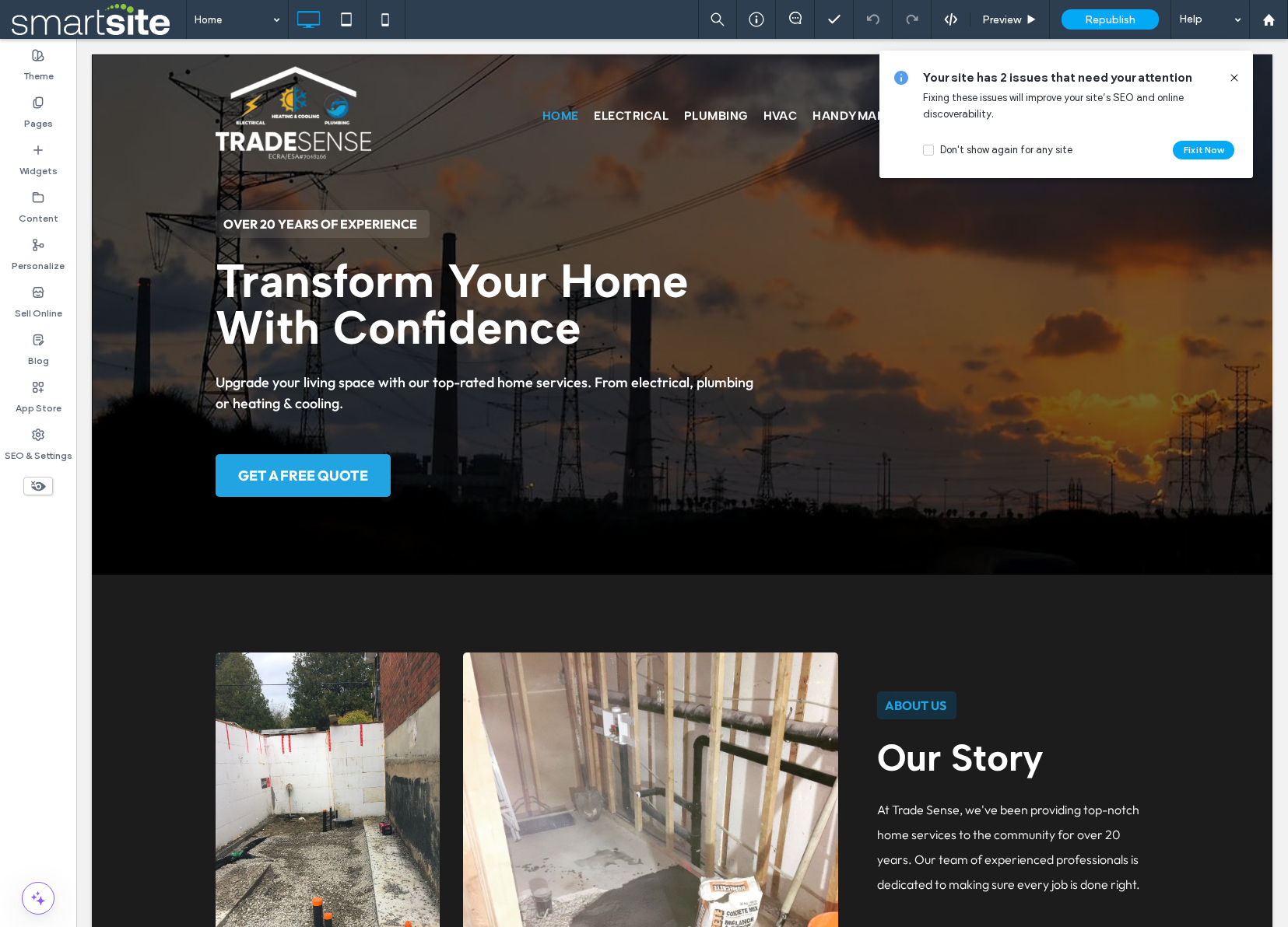
click at [1234, 77] on use at bounding box center [1233, 77] width 7 height 7
